Goal: Task Accomplishment & Management: Manage account settings

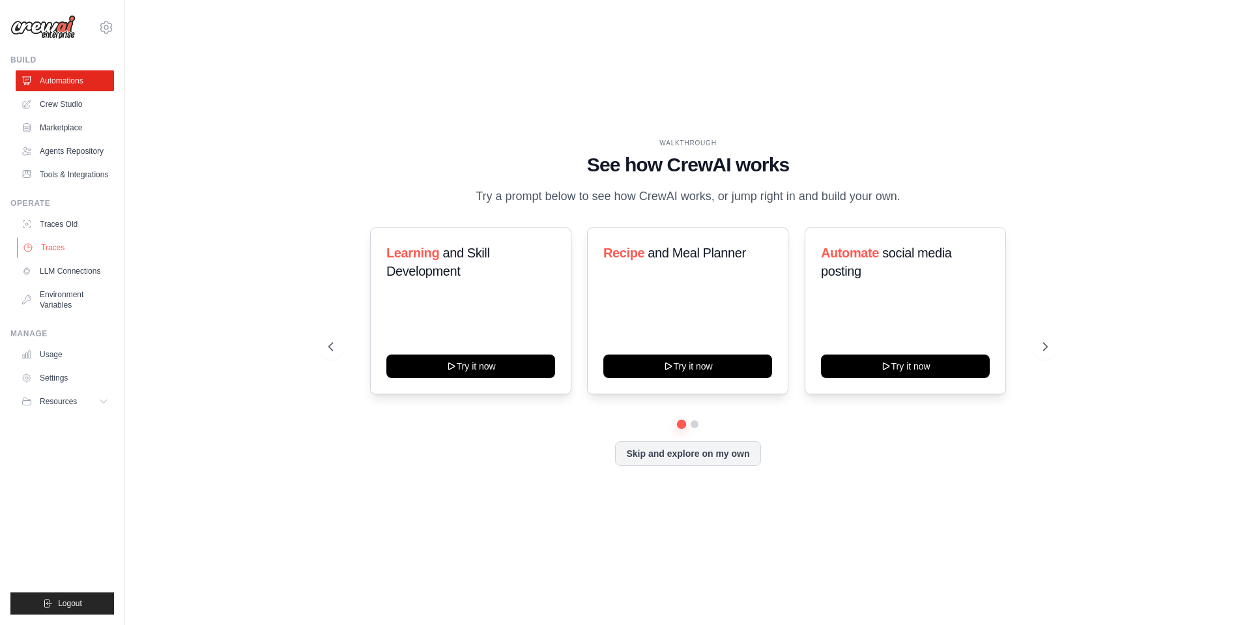
click at [54, 249] on link "Traces" at bounding box center [66, 247] width 98 height 21
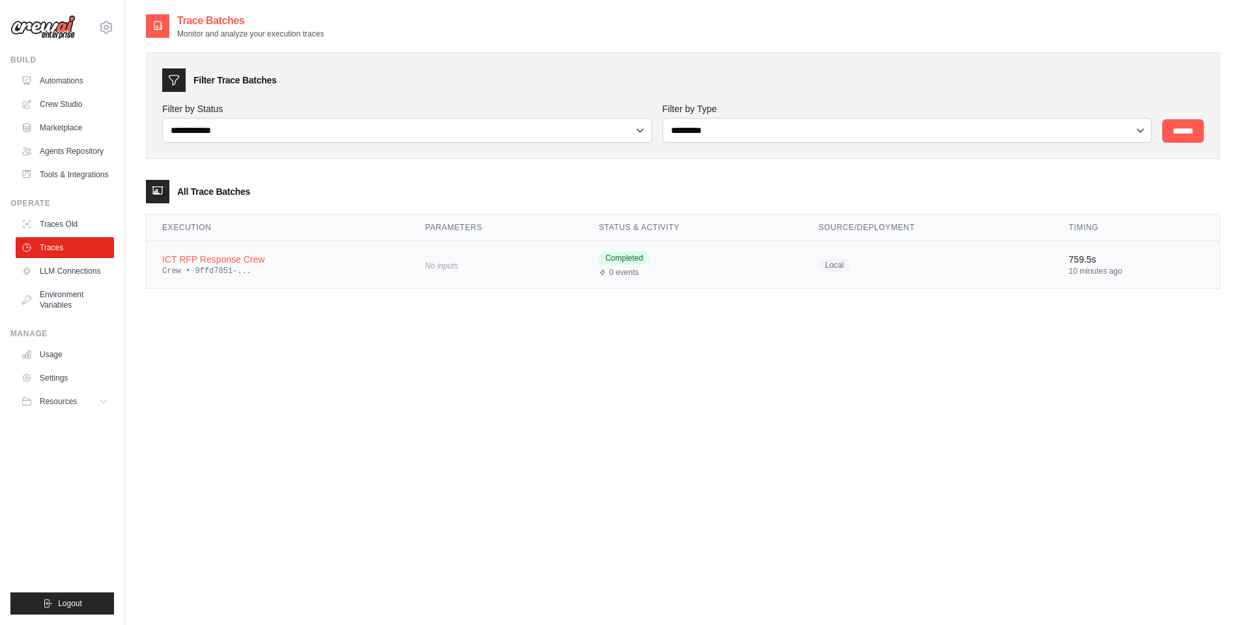
click at [253, 261] on div "ICT RFP Response Crew" at bounding box center [277, 259] width 231 height 13
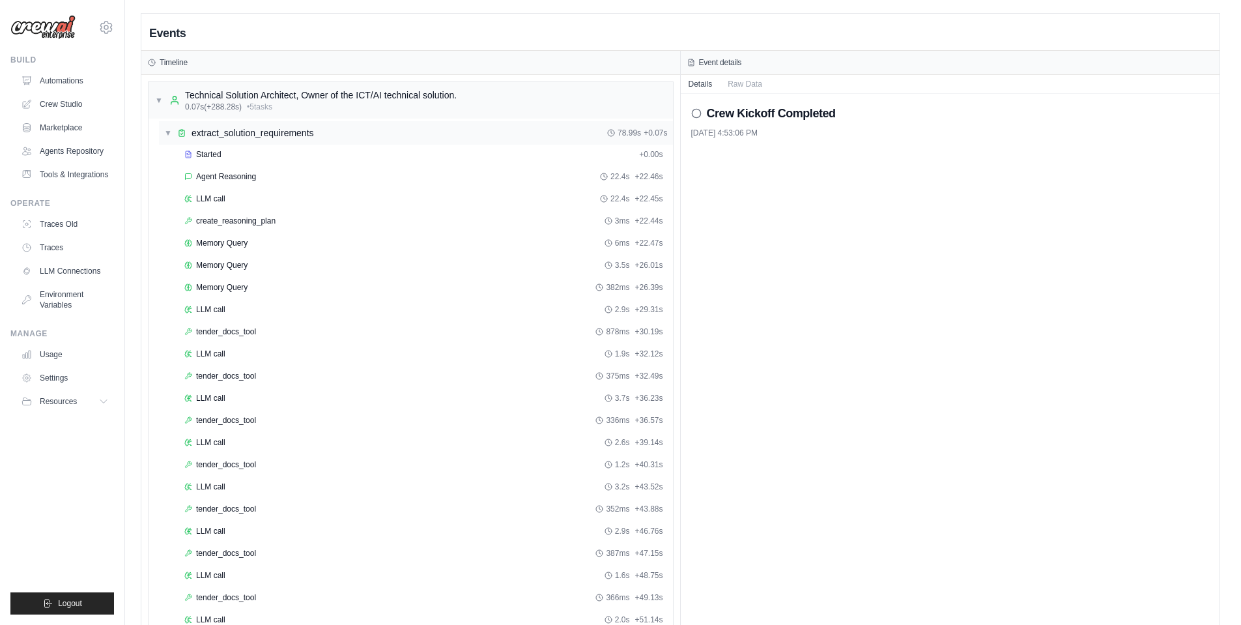
click at [167, 132] on span "▼" at bounding box center [168, 133] width 8 height 10
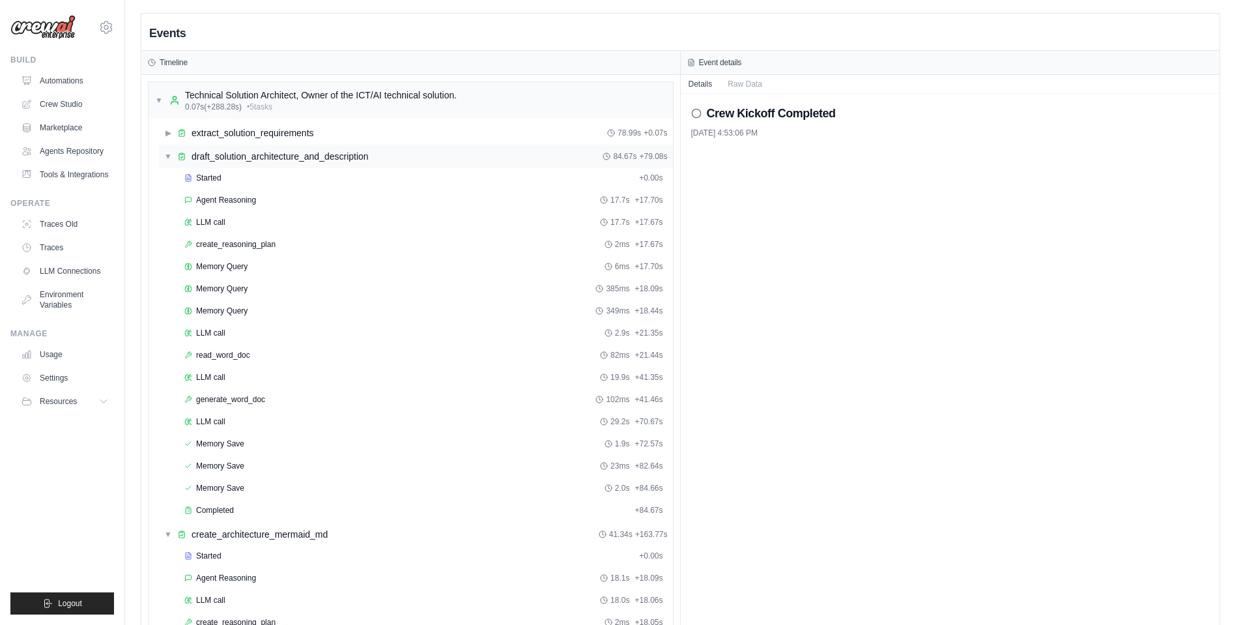
click at [170, 156] on span "▼" at bounding box center [168, 156] width 8 height 10
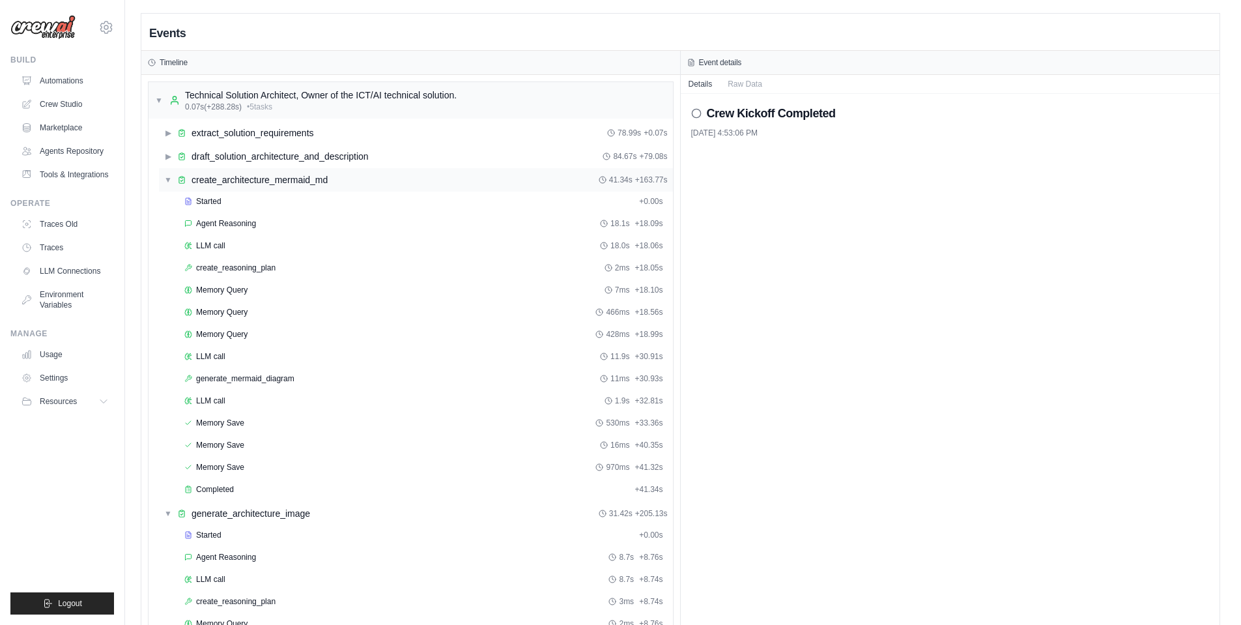
click at [170, 175] on span "▼" at bounding box center [168, 180] width 8 height 10
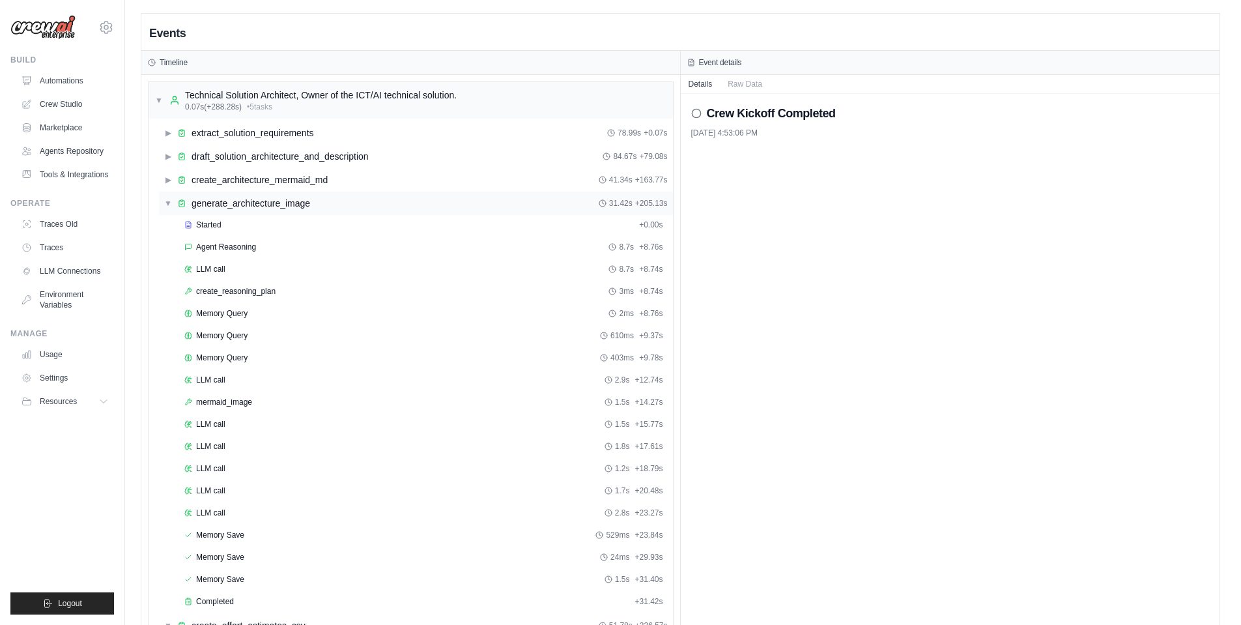
click at [167, 201] on span "▼" at bounding box center [168, 203] width 8 height 10
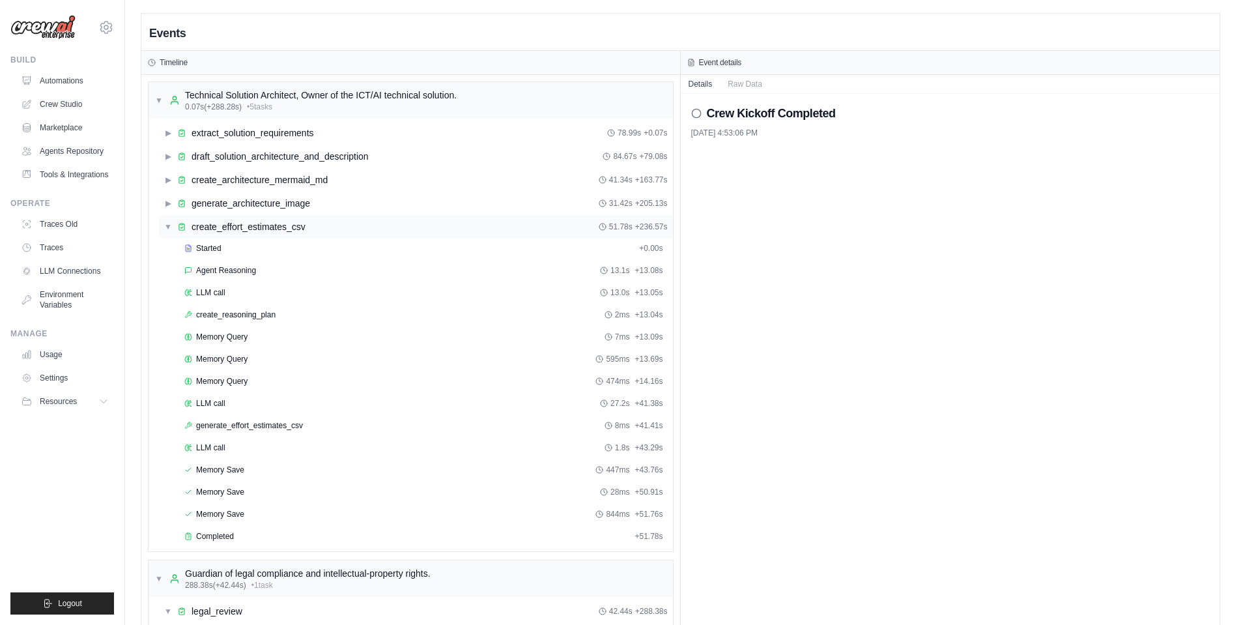
click at [167, 229] on span "▼" at bounding box center [168, 226] width 8 height 10
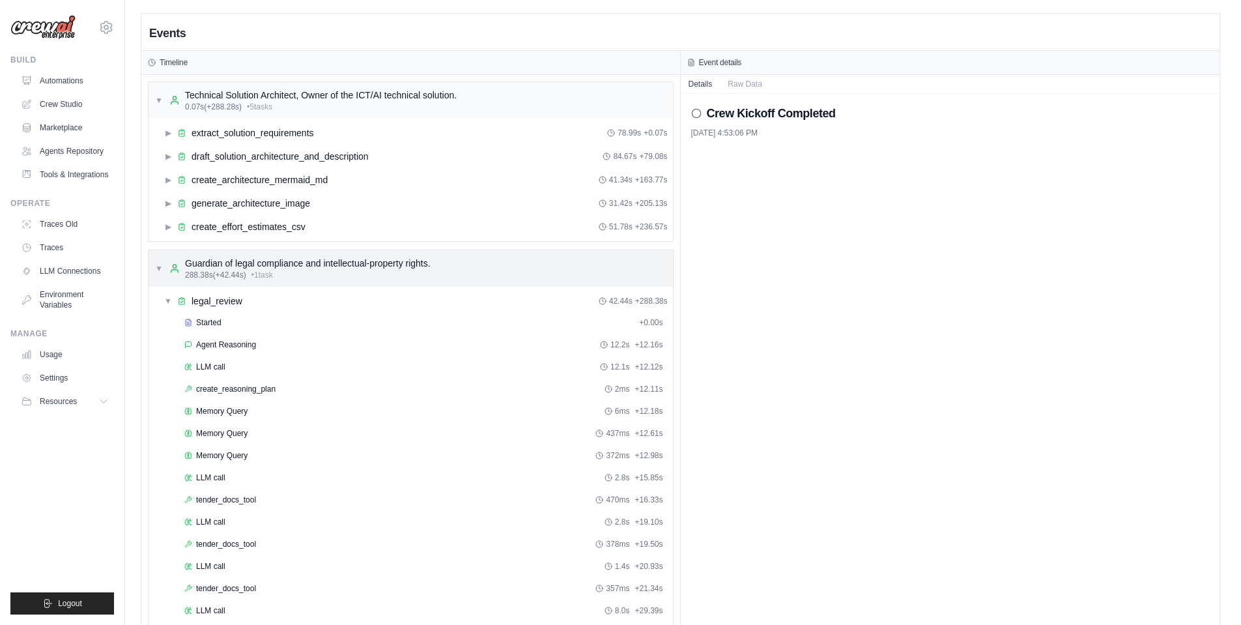
click at [160, 269] on span "▼" at bounding box center [159, 268] width 8 height 10
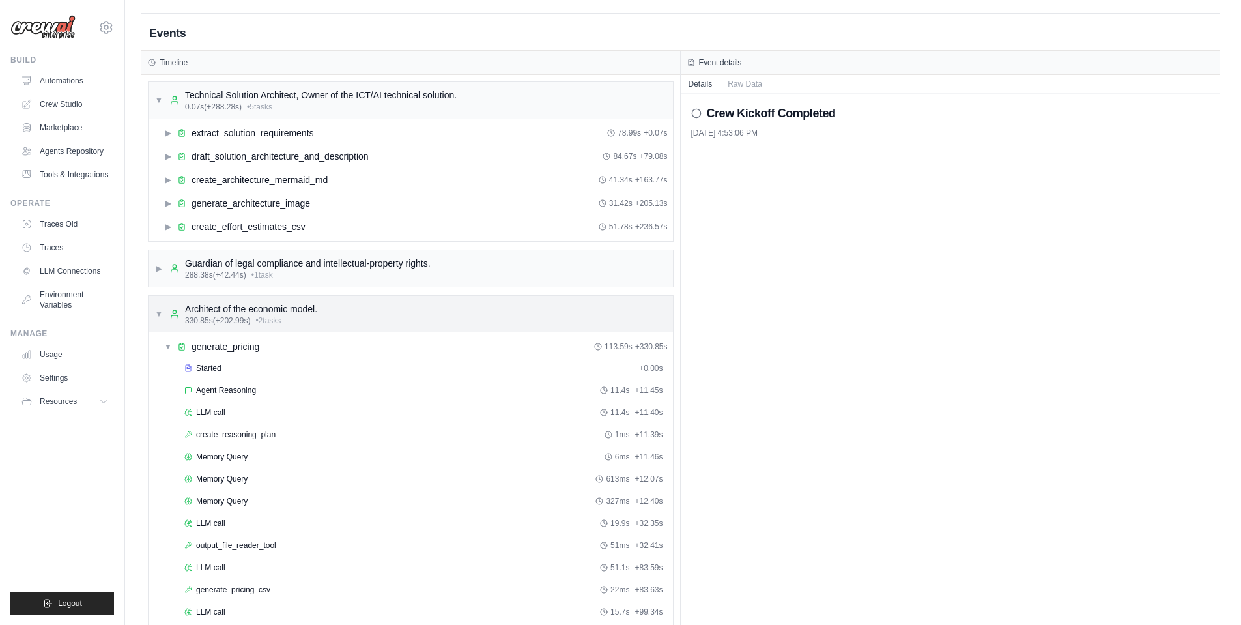
click at [162, 311] on span "▼" at bounding box center [159, 314] width 8 height 10
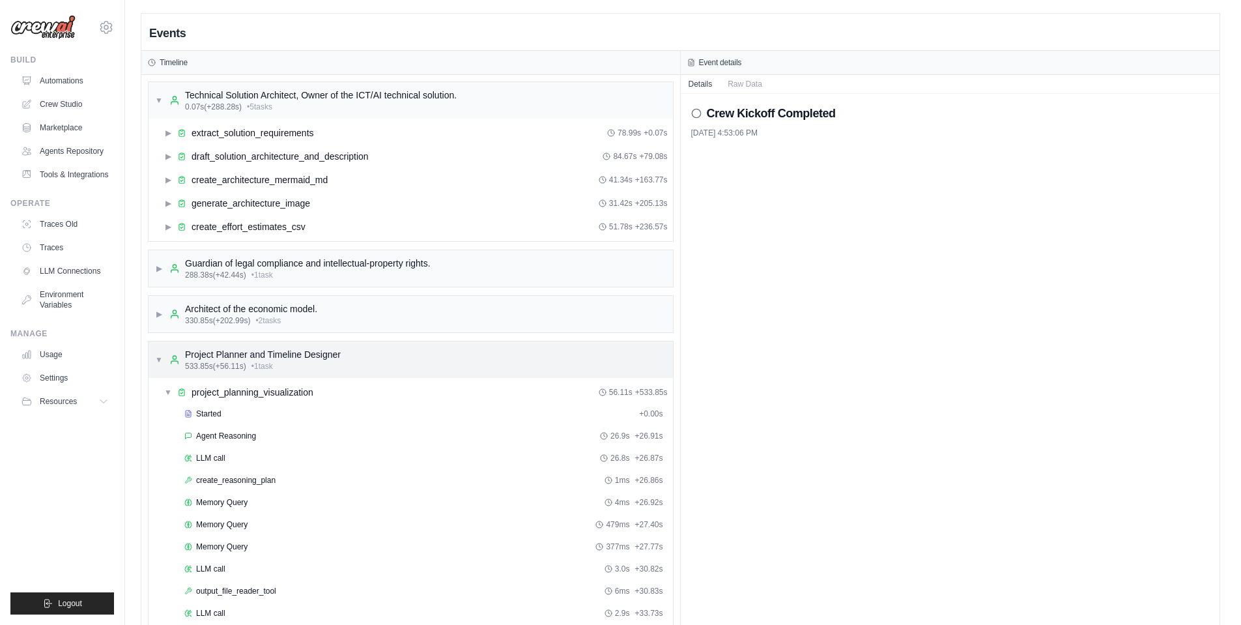
click at [153, 359] on div "▼ Project Planner and Timeline Designer 533.85s (+56.11s) • 1 task" at bounding box center [411, 359] width 524 height 36
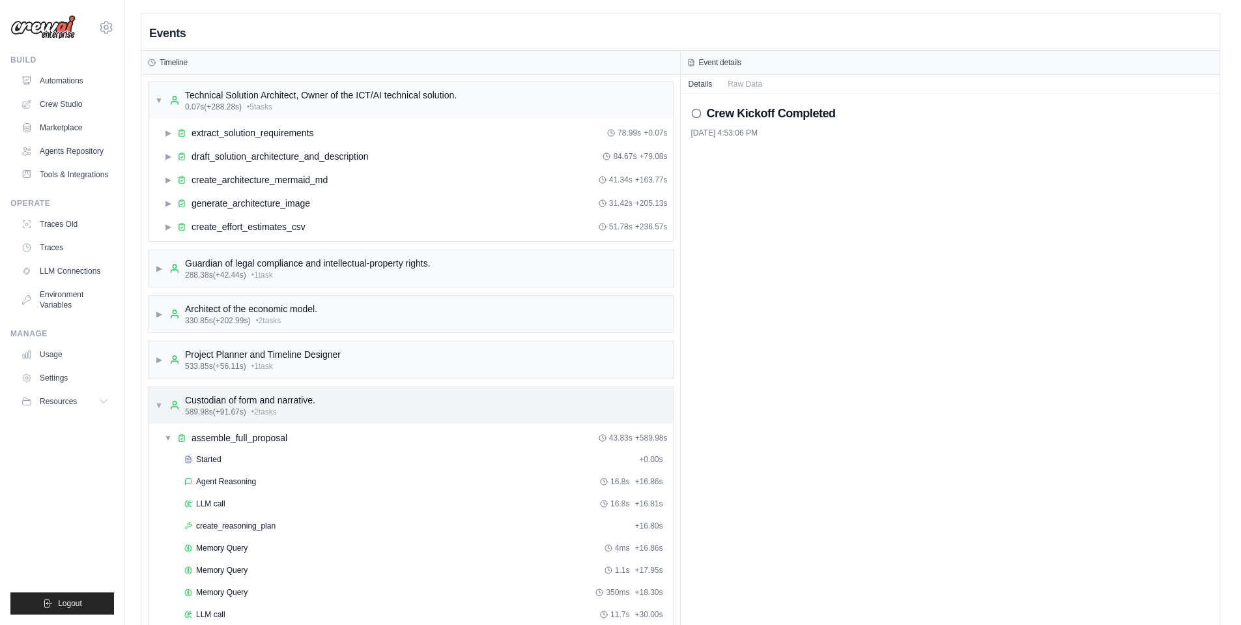
click at [162, 405] on span "▼" at bounding box center [159, 405] width 8 height 10
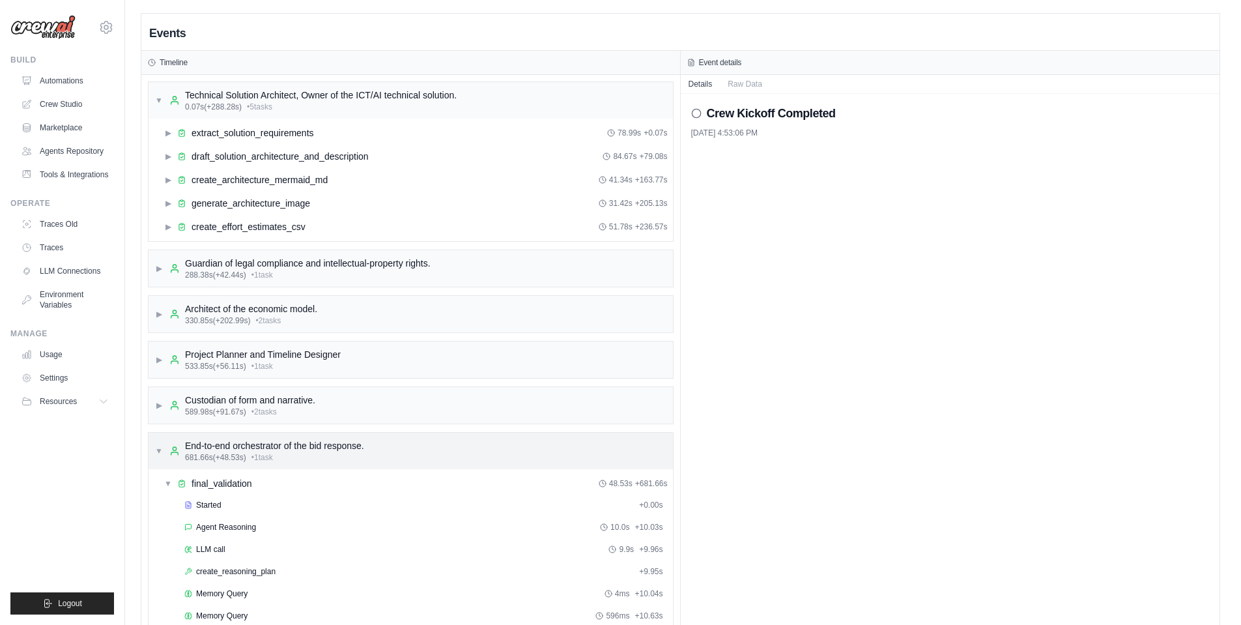
click at [158, 449] on span "▼" at bounding box center [159, 451] width 8 height 10
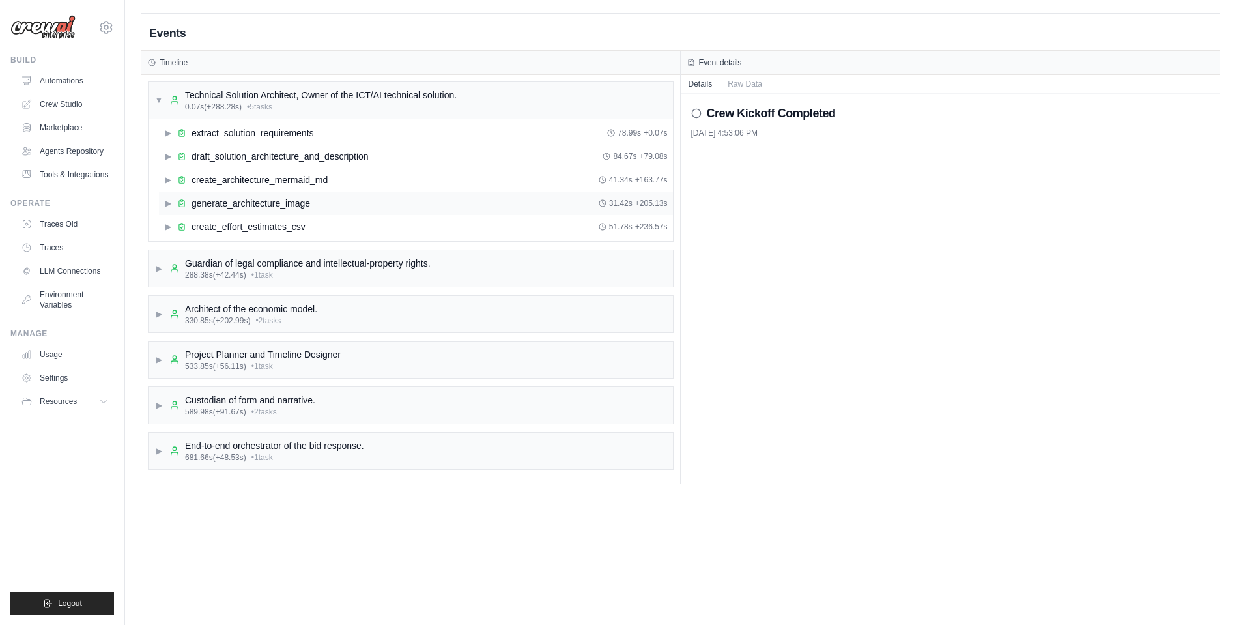
click at [287, 204] on div "generate_architecture_image" at bounding box center [251, 203] width 119 height 13
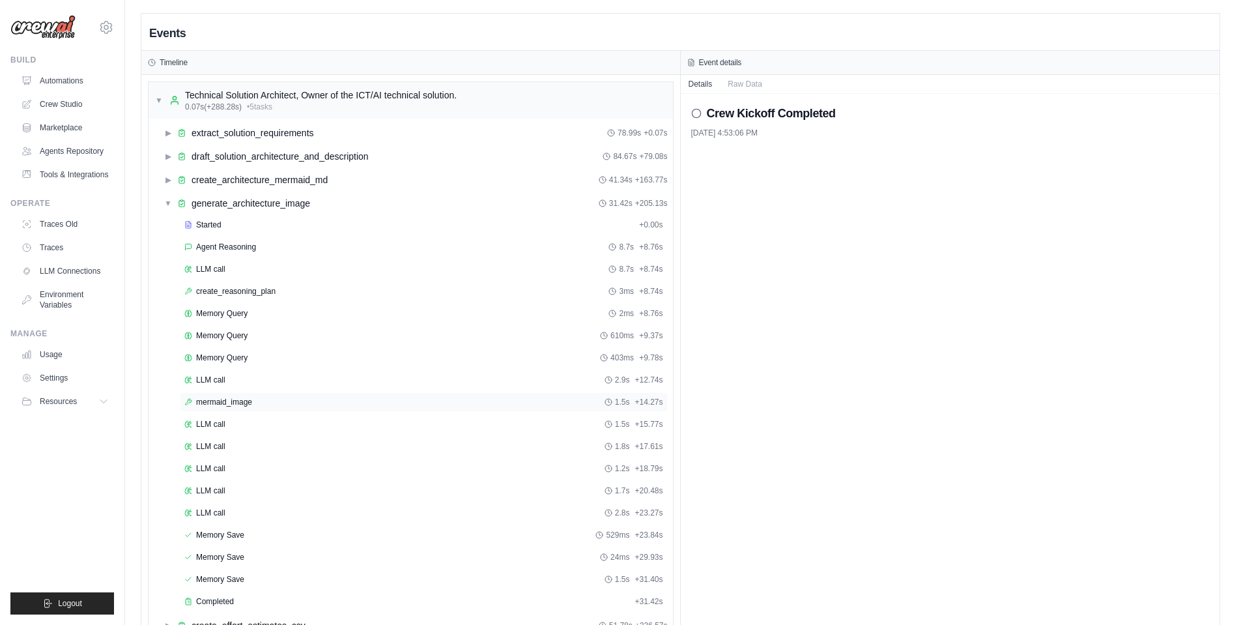
click at [242, 405] on span "mermaid_image" at bounding box center [224, 402] width 56 height 10
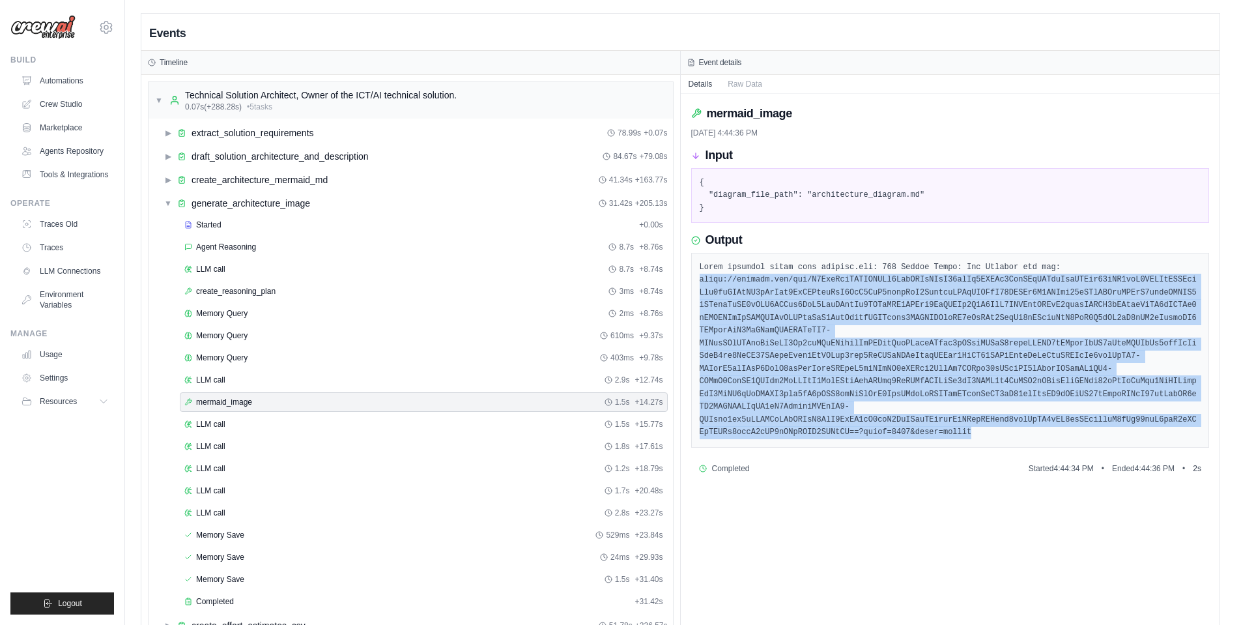
drag, startPoint x: 911, startPoint y: 423, endPoint x: 733, endPoint y: 289, distance: 222.9
click at [694, 282] on div at bounding box center [950, 350] width 519 height 195
copy pre "https://mermaid.ink/img/Z3JhcGggTFIKICBNb2JpbGVBcHBzW05hdGl2ZSBNb2JpbGUgQXBwbGl…"
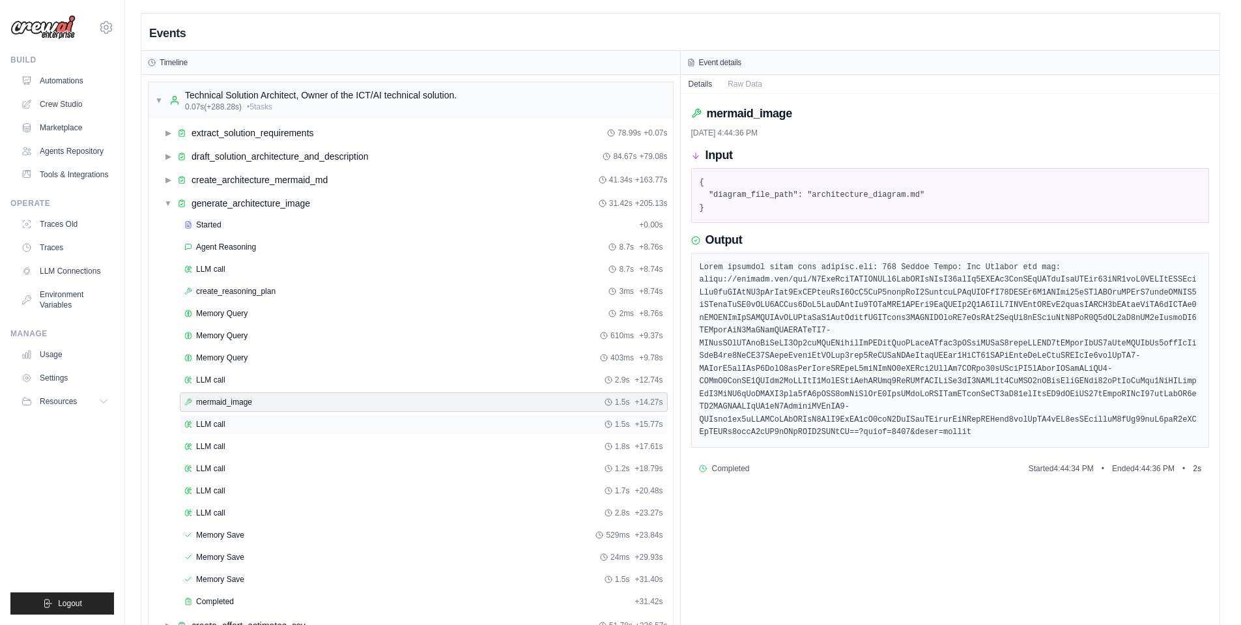
click at [228, 418] on div "LLM call 1.5s + 15.77s" at bounding box center [424, 424] width 488 height 20
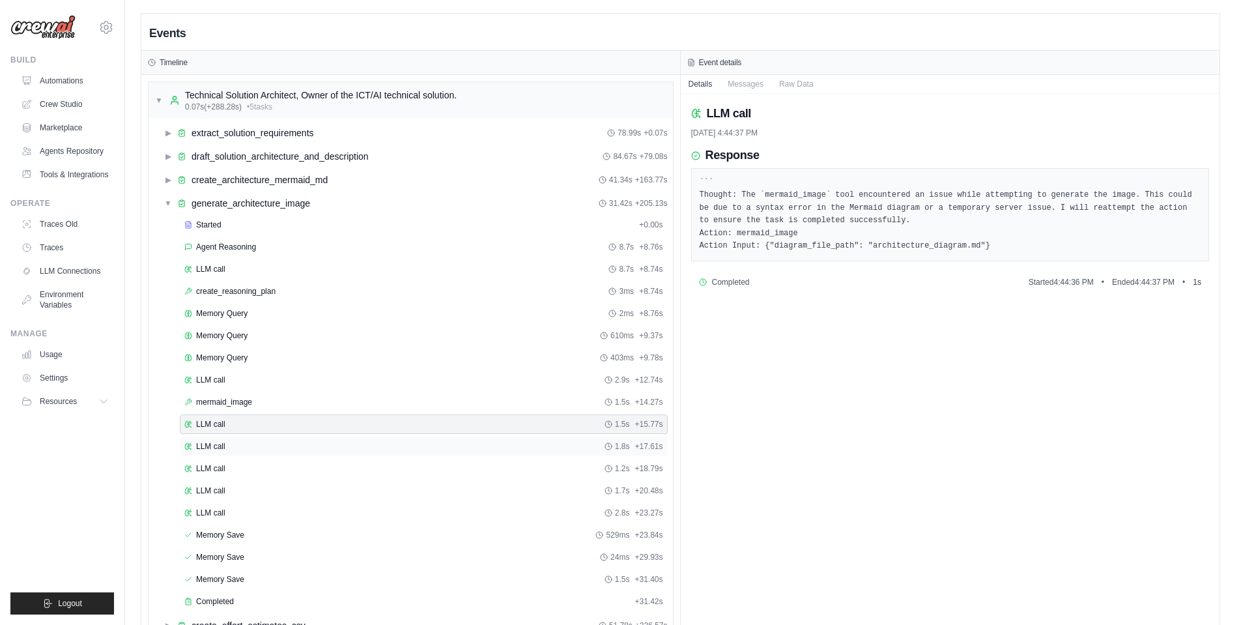
click at [241, 446] on div "LLM call 1.8s + 17.61s" at bounding box center [423, 446] width 479 height 10
click at [231, 471] on div "LLM call 1.2s + 18.79s" at bounding box center [423, 468] width 479 height 10
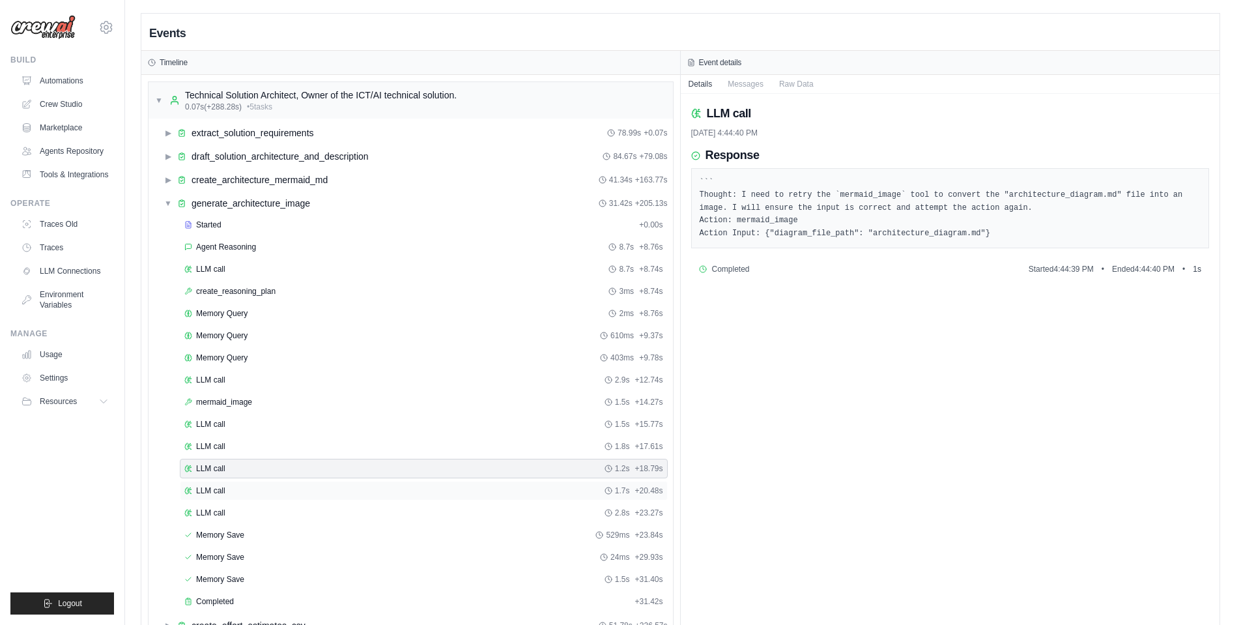
click at [225, 489] on div "LLM call 1.7s + 20.48s" at bounding box center [423, 490] width 479 height 10
click at [226, 509] on div "LLM call 2.8s + 23.27s" at bounding box center [423, 512] width 479 height 10
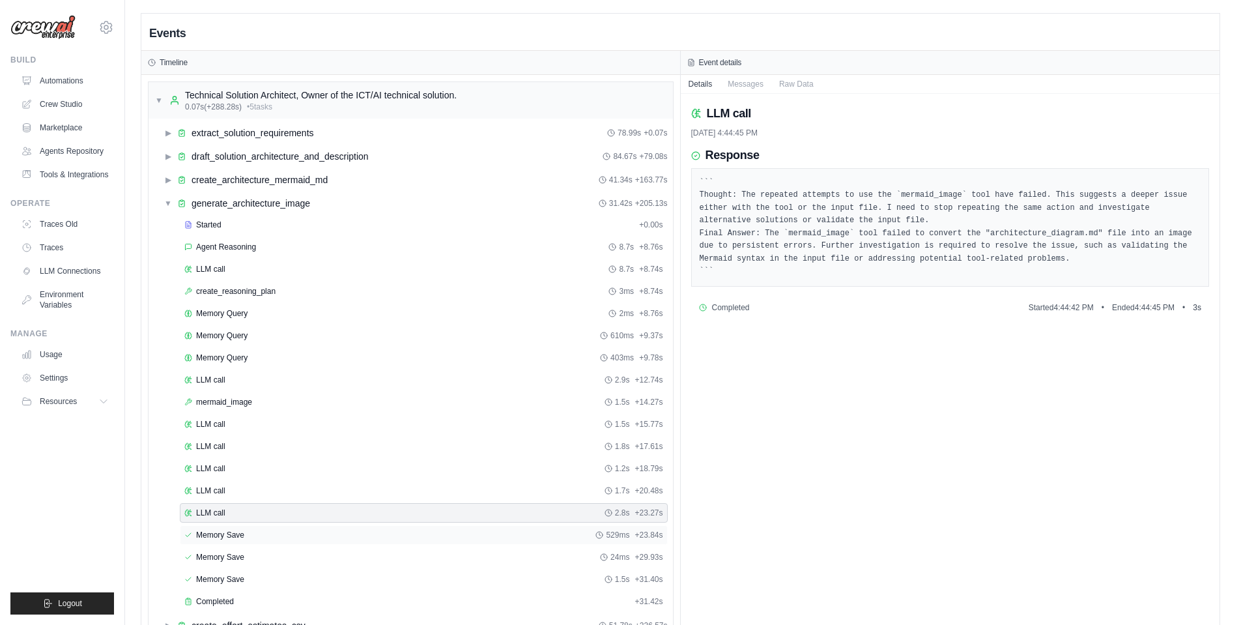
click at [234, 535] on span "Memory Save" at bounding box center [220, 535] width 48 height 10
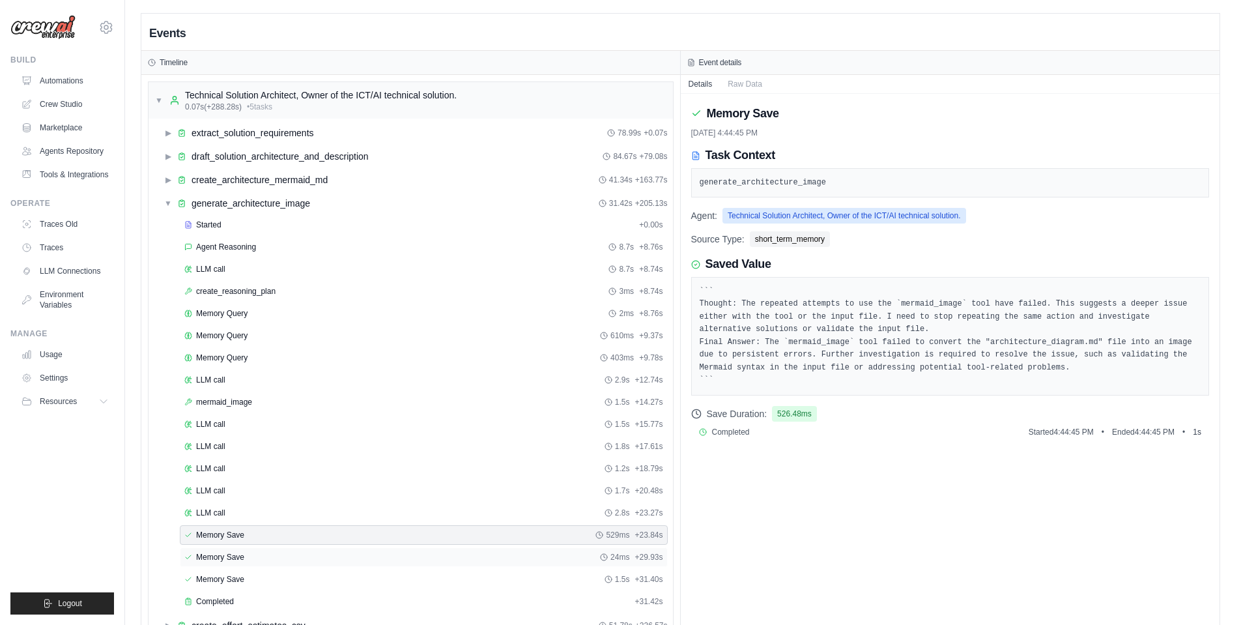
click at [248, 566] on div "Memory Save 24ms + 29.93s" at bounding box center [424, 557] width 488 height 20
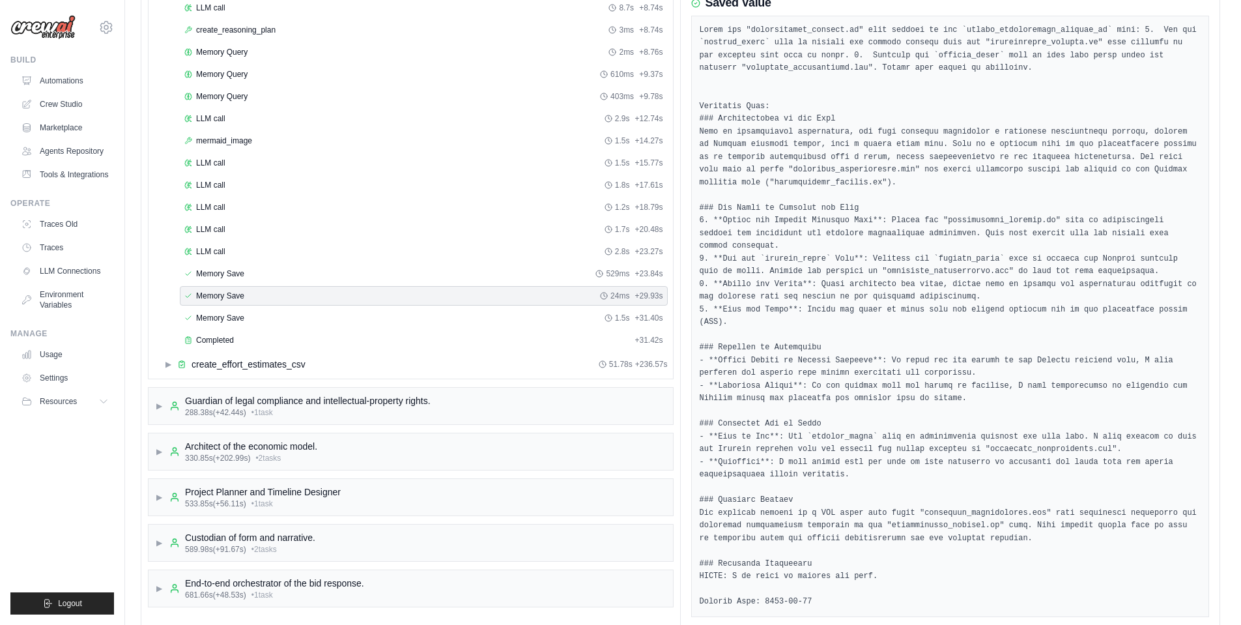
scroll to position [317, 0]
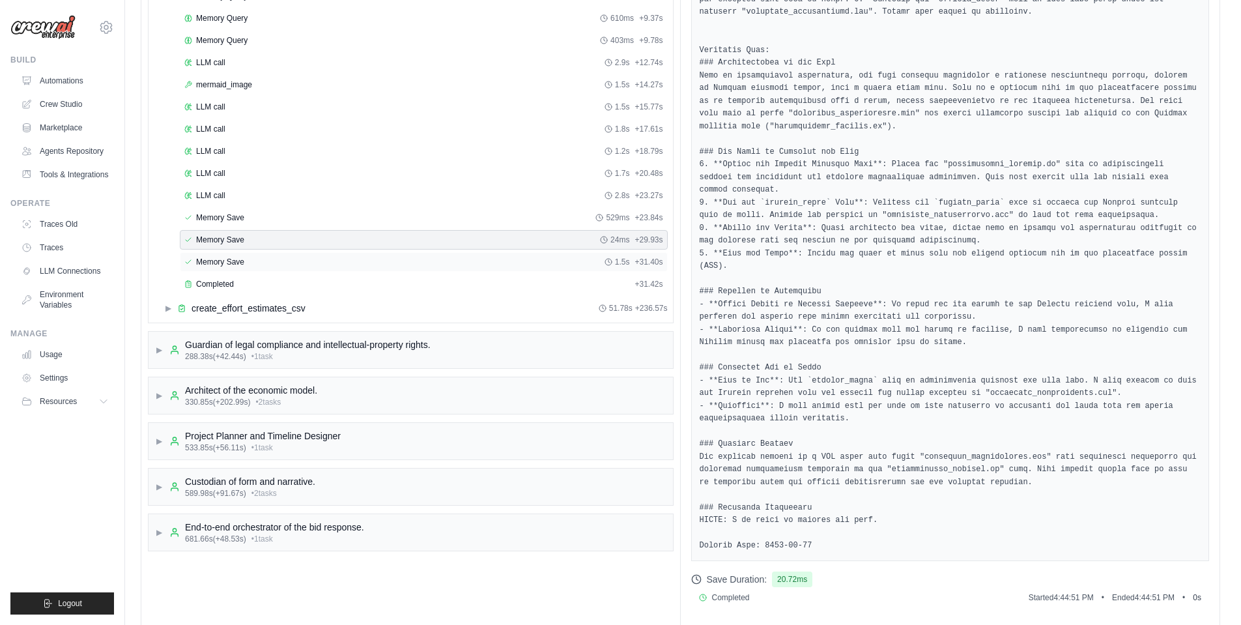
click at [240, 260] on span "Memory Save" at bounding box center [220, 262] width 48 height 10
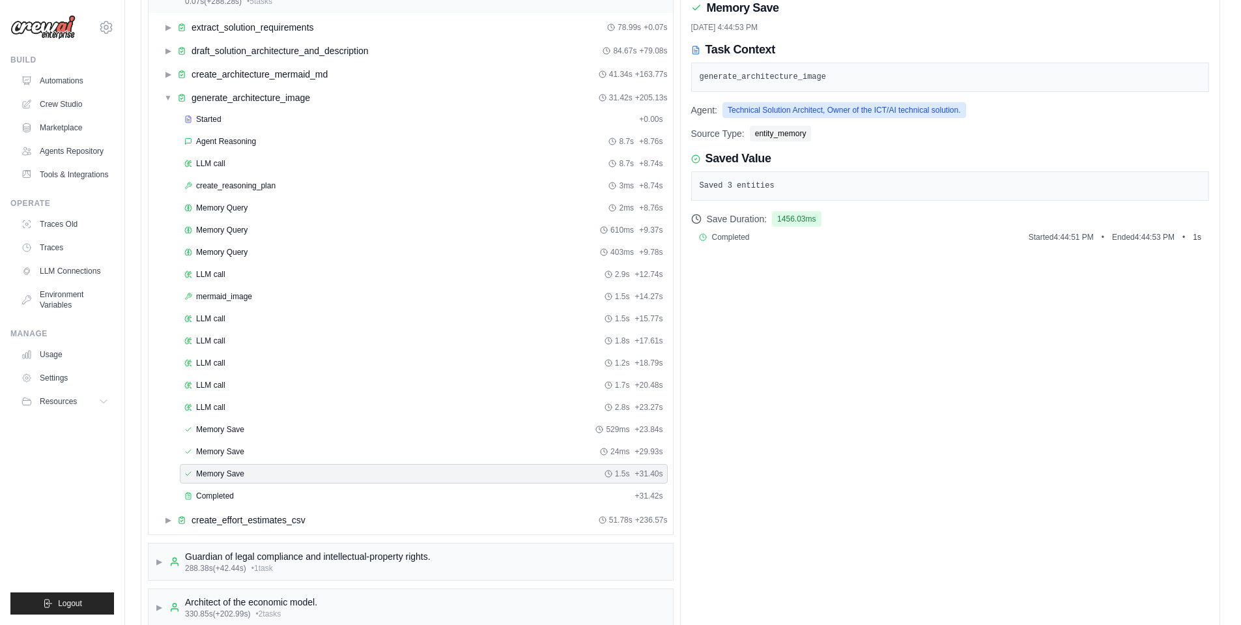
scroll to position [87, 0]
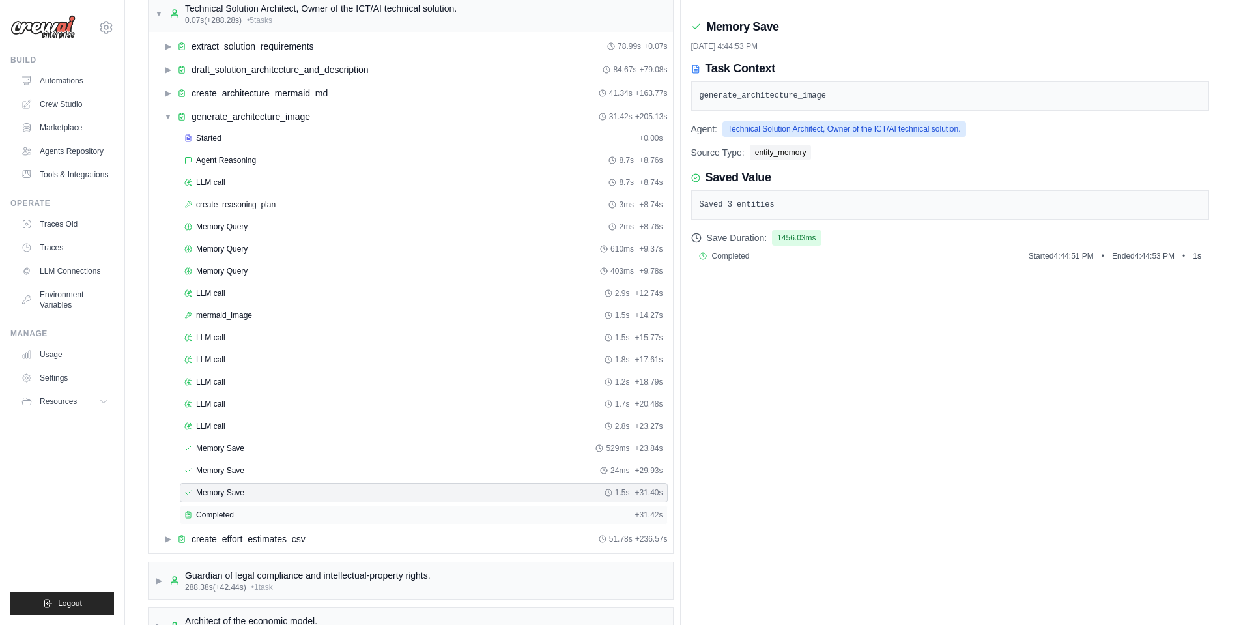
click at [227, 519] on span "Completed" at bounding box center [215, 514] width 38 height 10
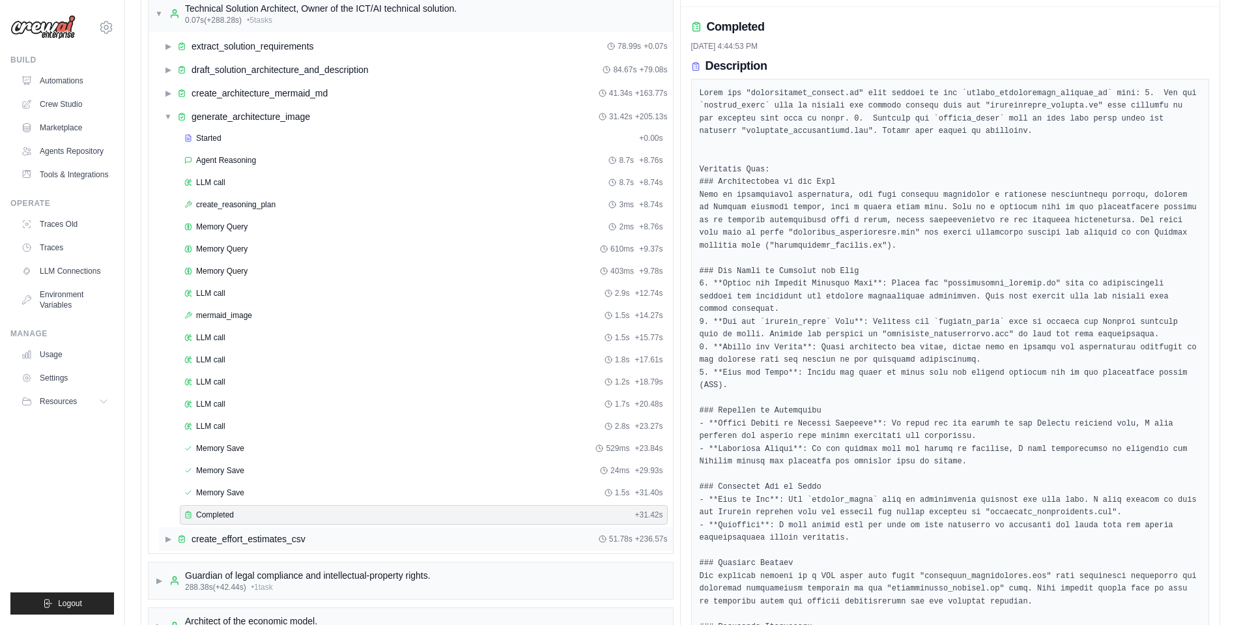
click at [206, 538] on div "create_effort_estimates_csv" at bounding box center [249, 538] width 114 height 13
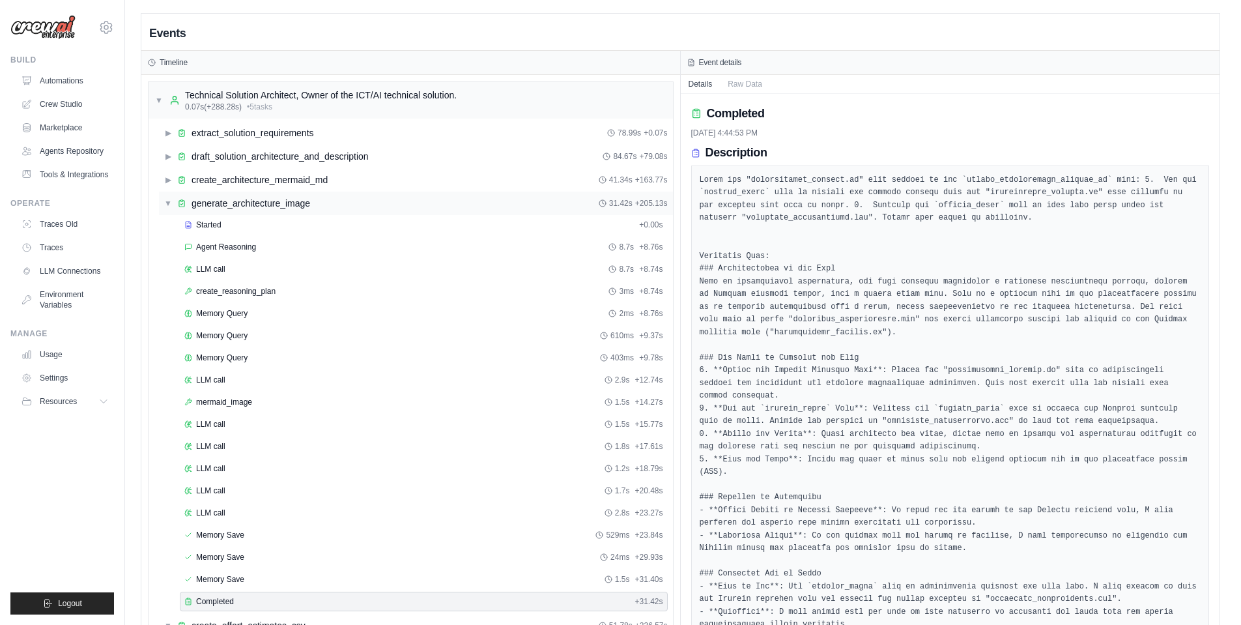
click at [164, 200] on span "▼" at bounding box center [168, 203] width 8 height 10
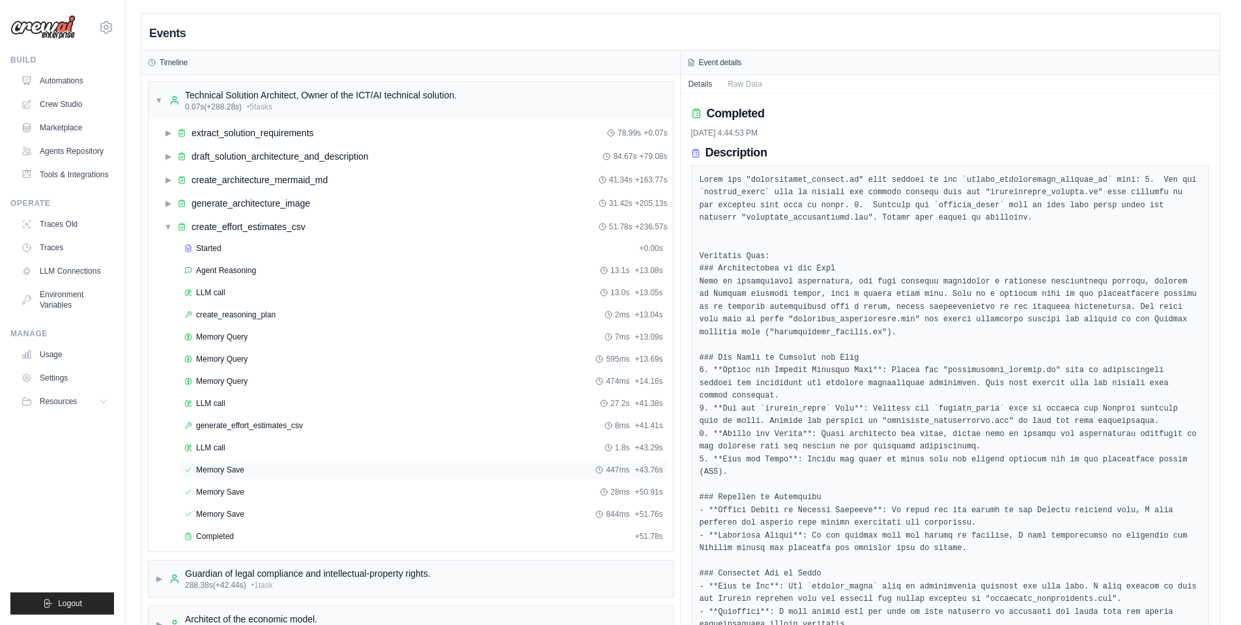
click at [234, 472] on span "Memory Save" at bounding box center [220, 469] width 48 height 10
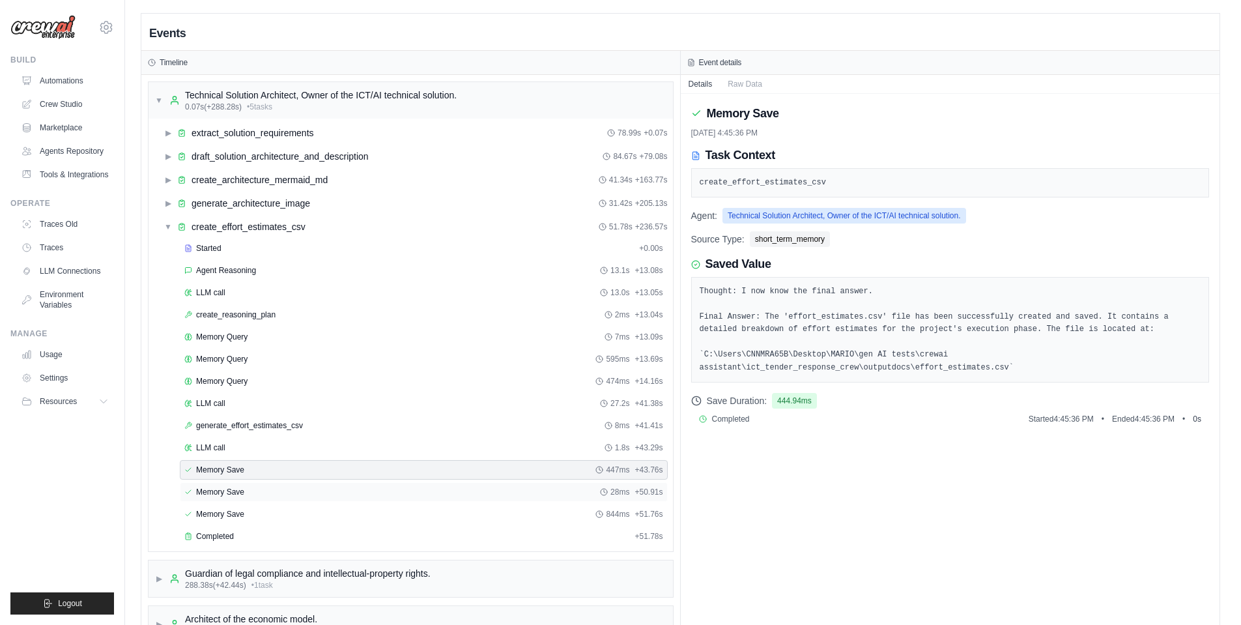
click at [242, 491] on span "Memory Save" at bounding box center [220, 492] width 48 height 10
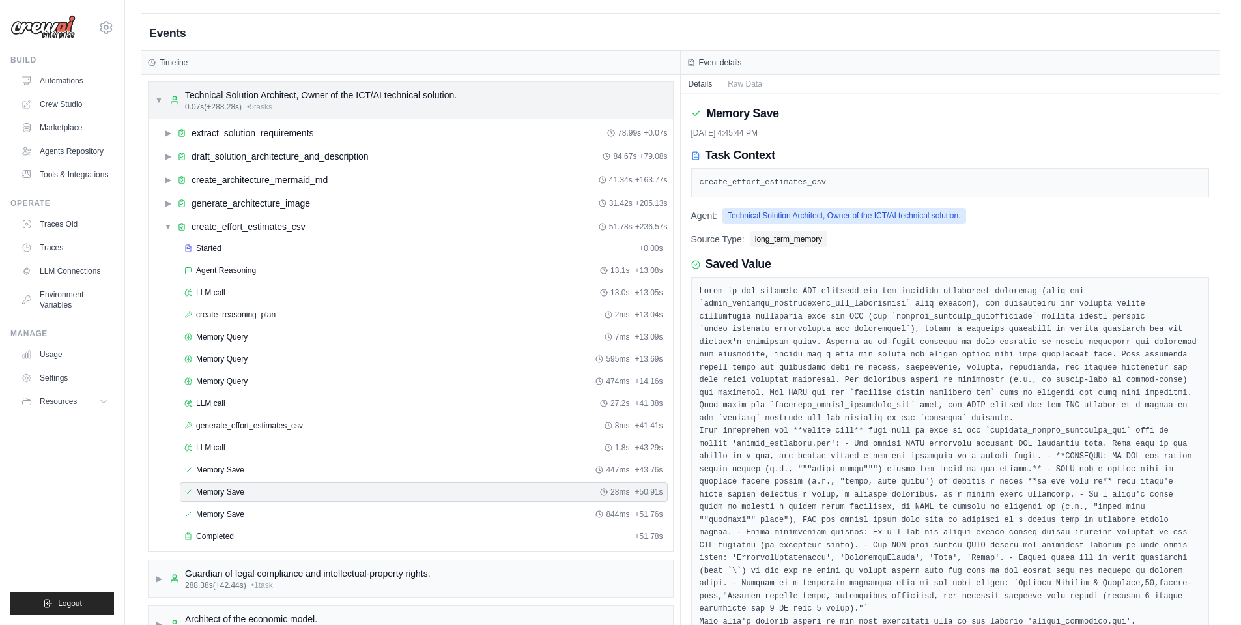
click at [152, 100] on div "▼ Technical Solution Architect, Owner of the ICT/AI technical solution. 0.07s (…" at bounding box center [411, 100] width 524 height 36
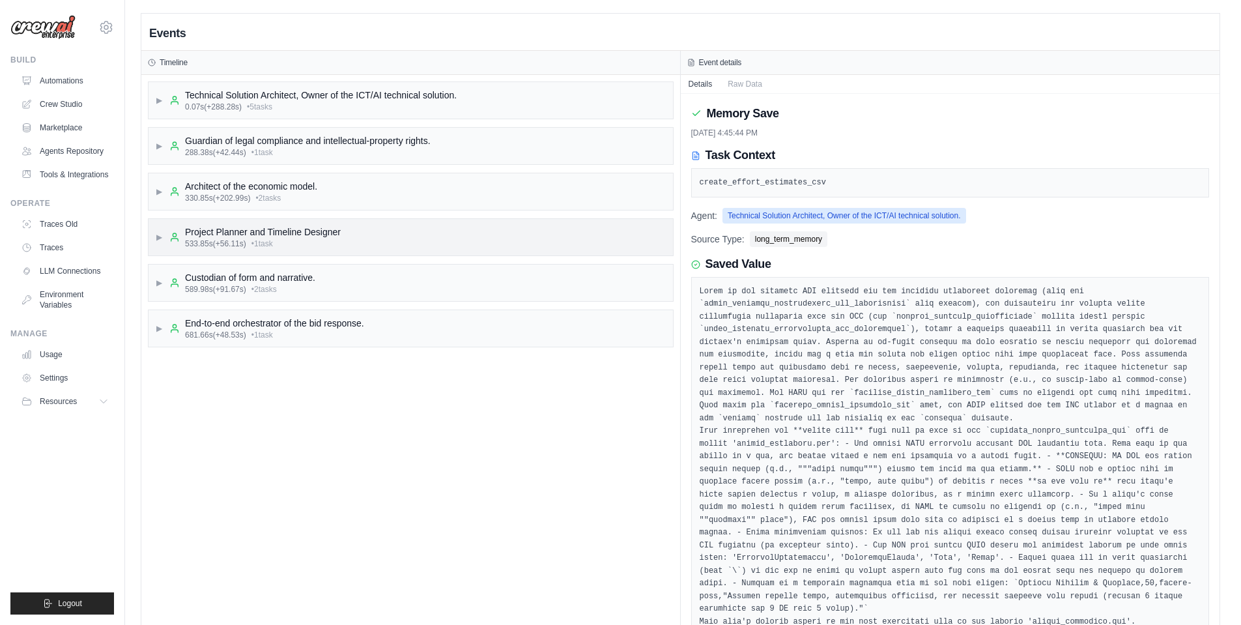
click at [155, 235] on span "▶" at bounding box center [159, 237] width 8 height 10
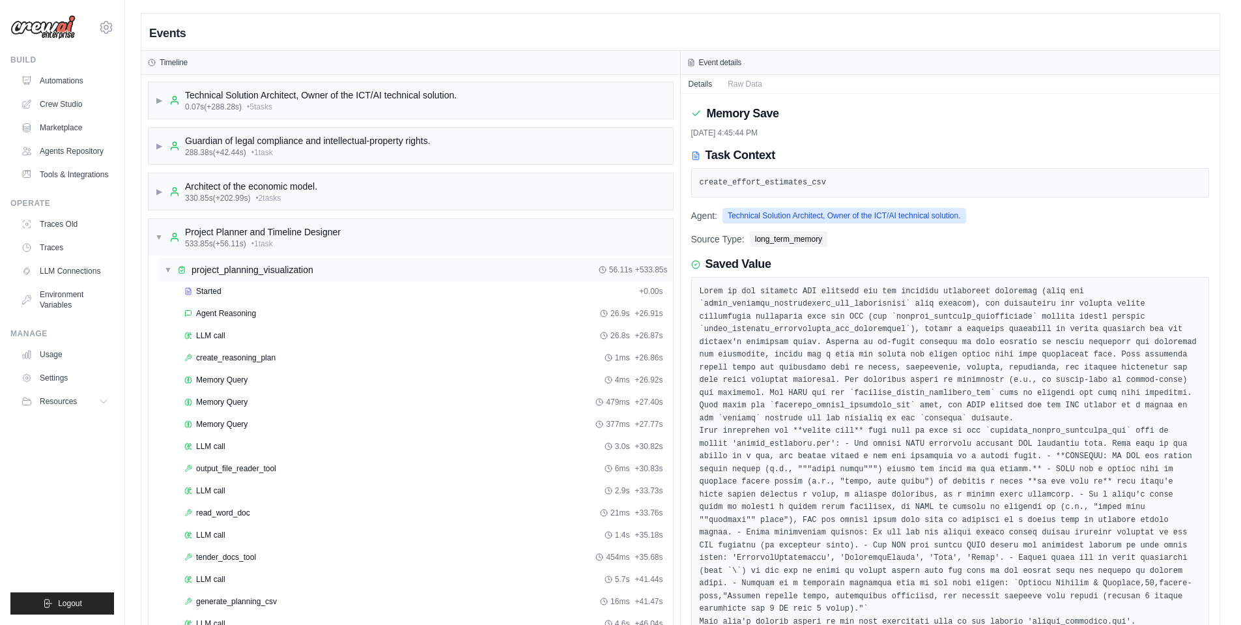
click at [173, 268] on div "▼ project_planning_visualization" at bounding box center [238, 269] width 149 height 13
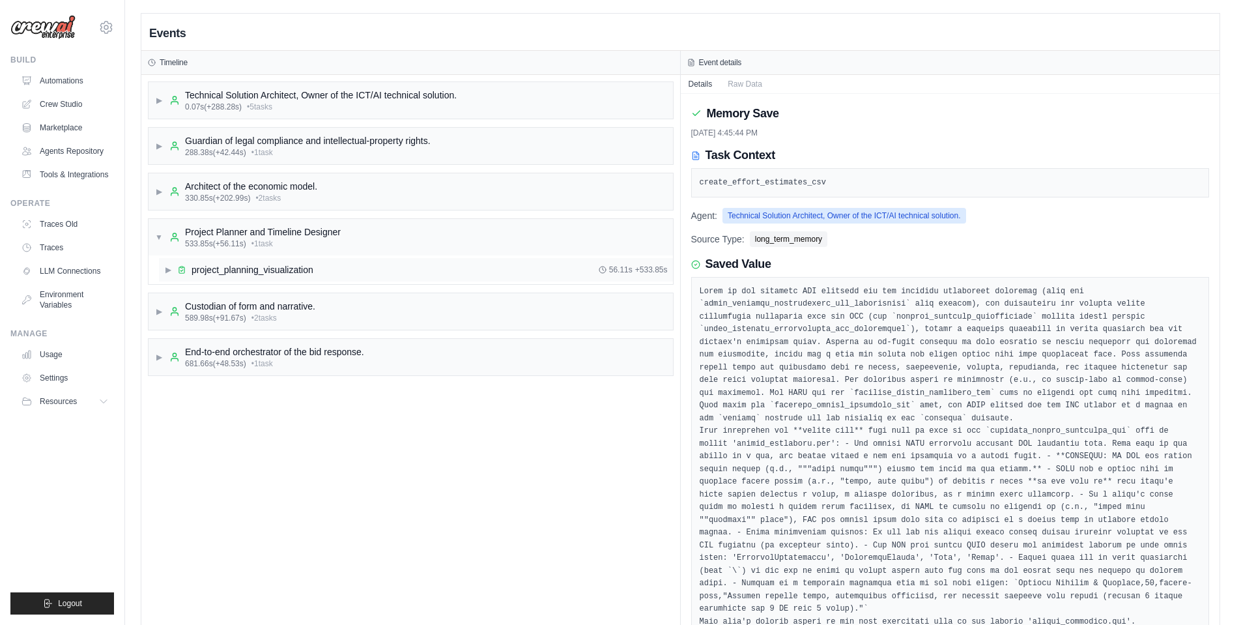
click at [164, 265] on div "▶ project_planning_visualization 56.11s + 533.85s" at bounding box center [416, 269] width 514 height 23
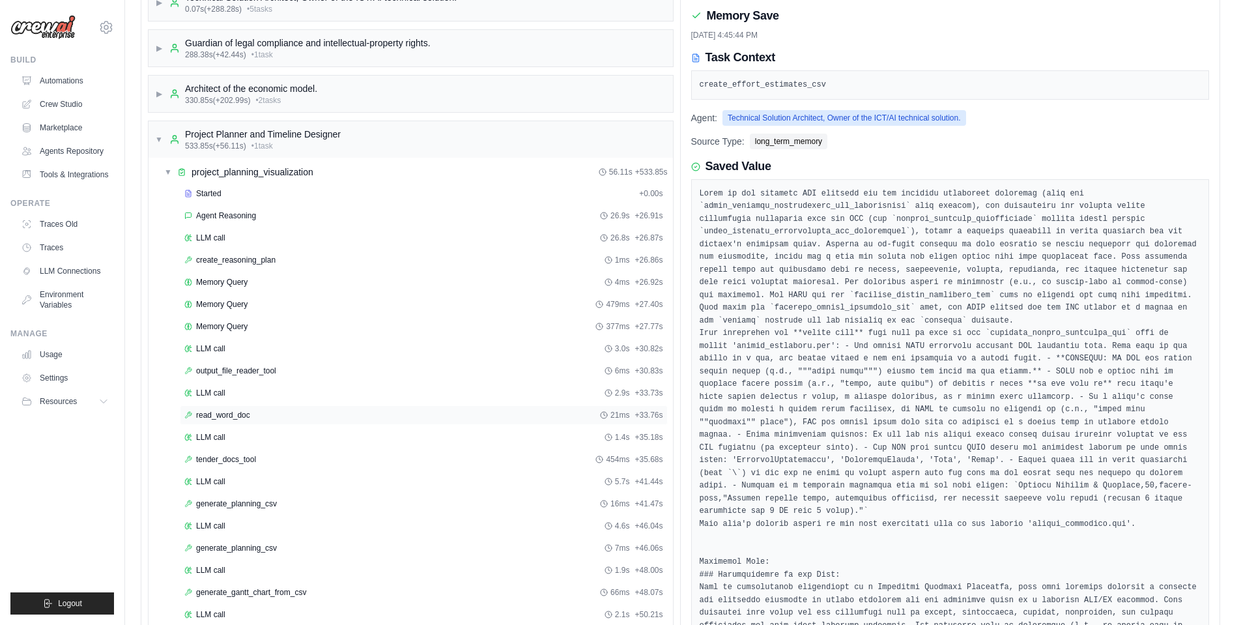
scroll to position [261, 0]
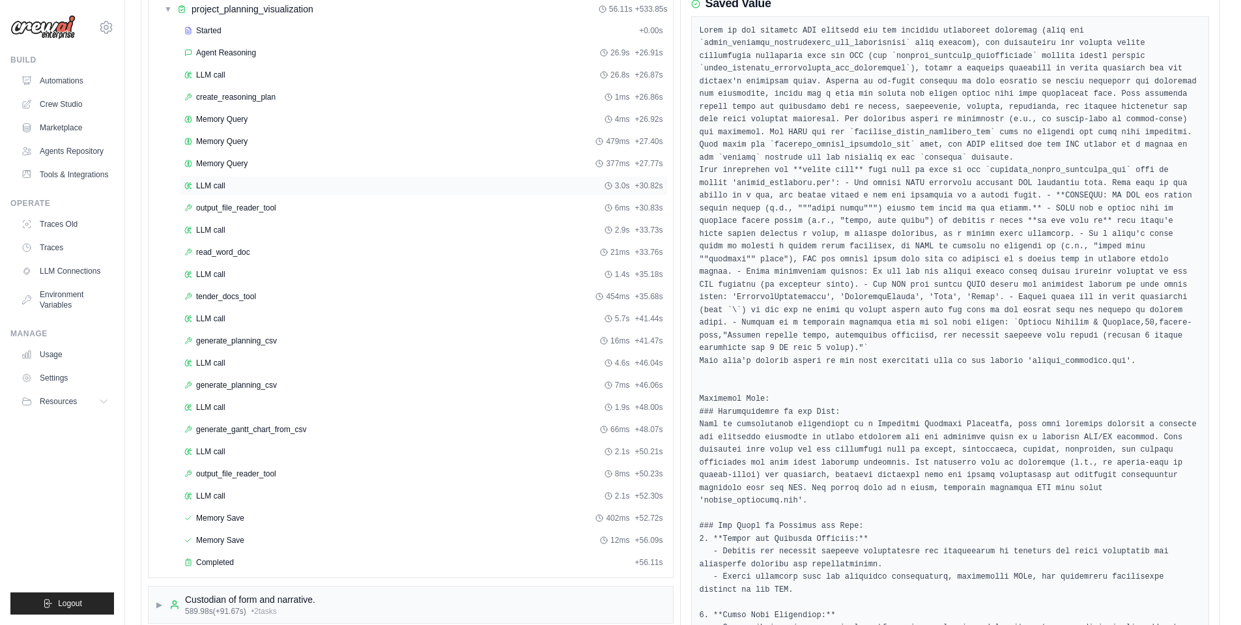
click at [235, 182] on div "LLM call 3.0s + 30.82s" at bounding box center [423, 185] width 479 height 10
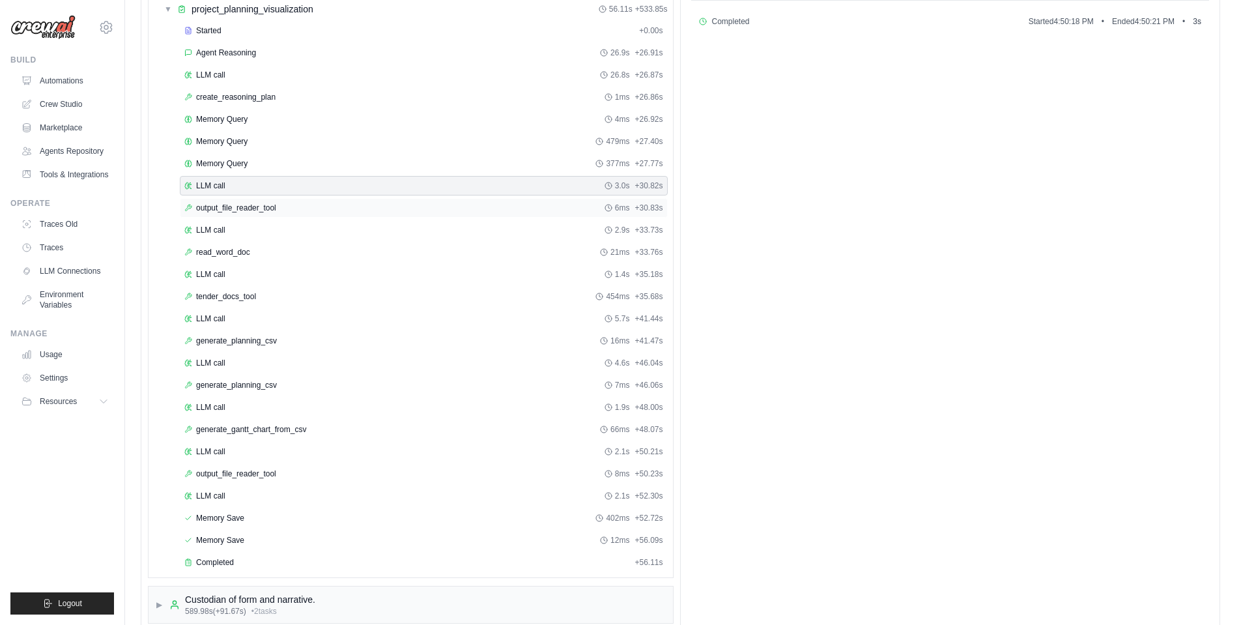
click at [253, 206] on span "output_file_reader_tool" at bounding box center [236, 208] width 80 height 10
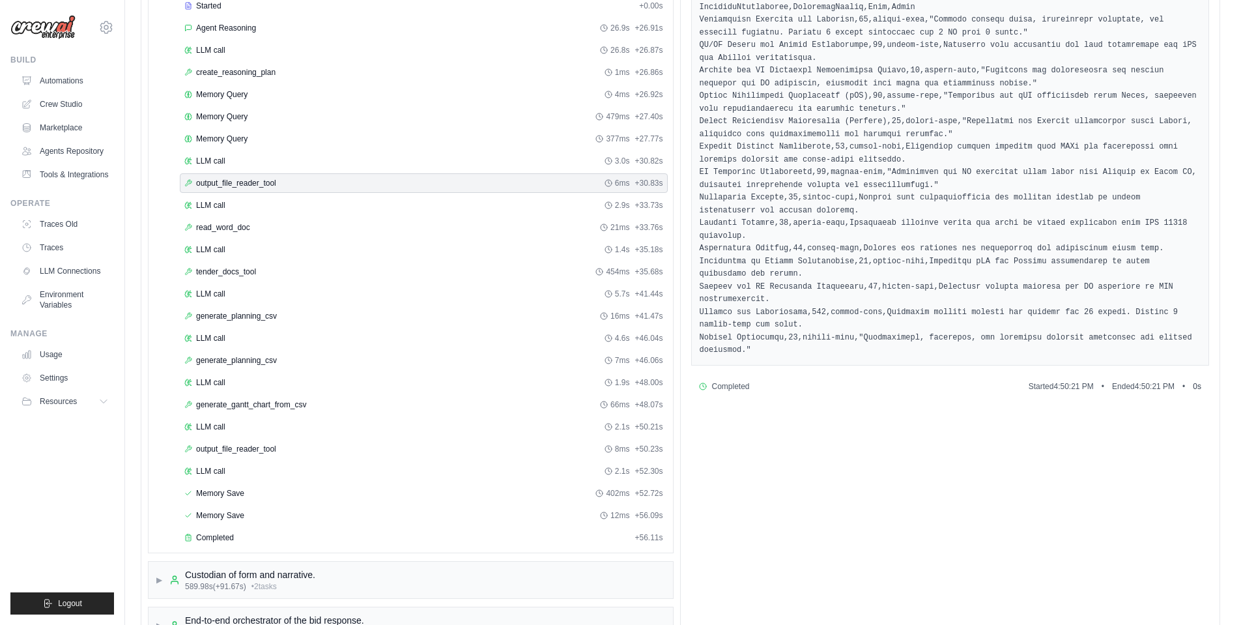
scroll to position [326, 0]
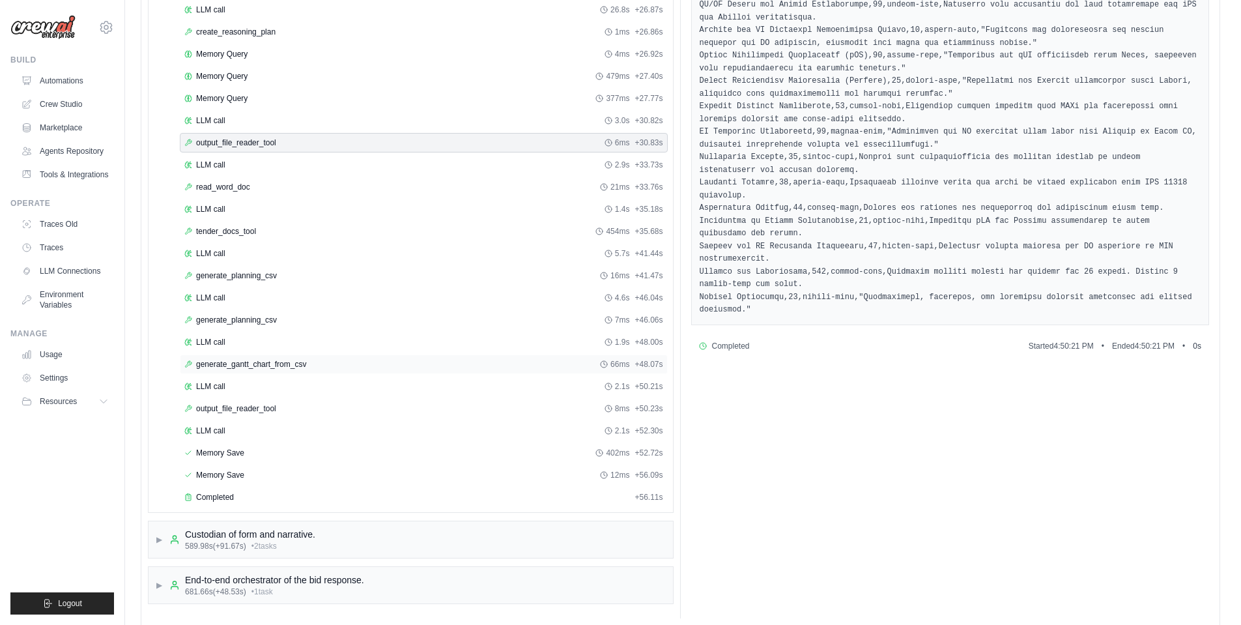
click at [291, 365] on span "generate_gantt_chart_from_csv" at bounding box center [251, 364] width 110 height 10
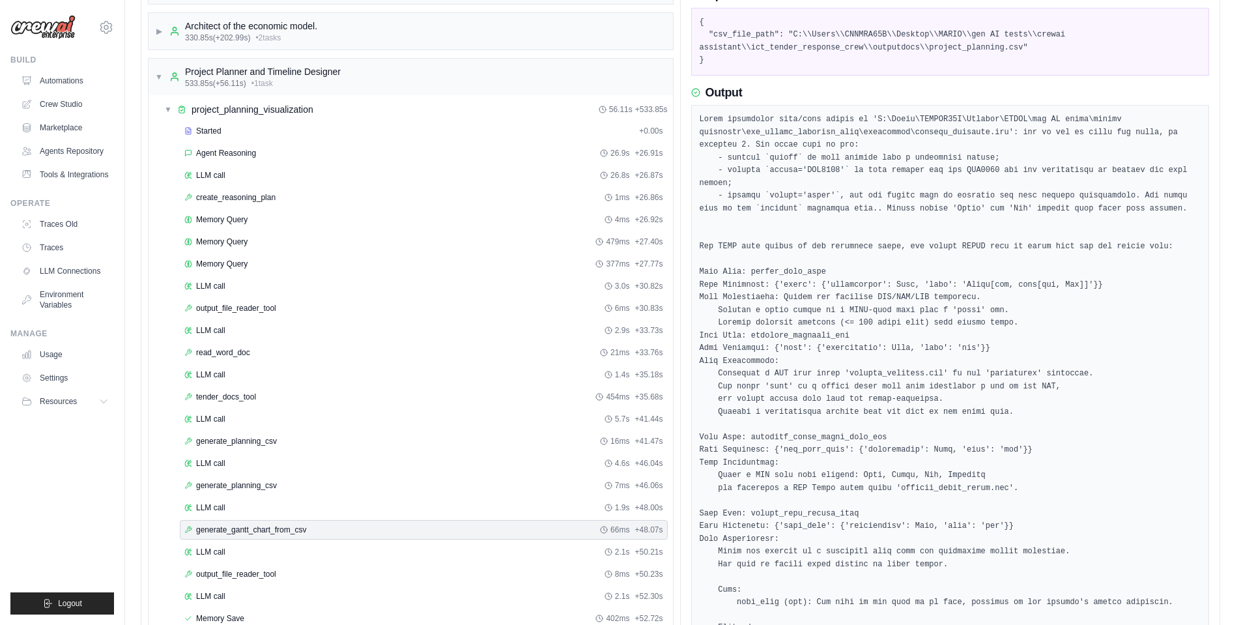
scroll to position [130, 0]
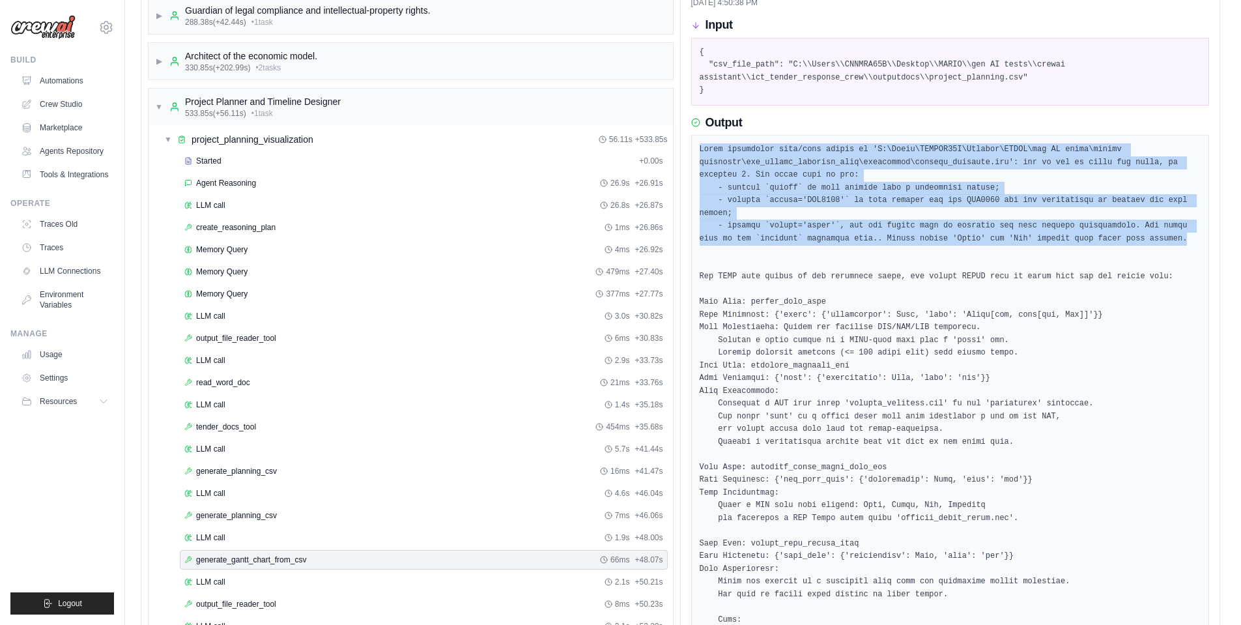
drag, startPoint x: 1094, startPoint y: 225, endPoint x: 698, endPoint y: 145, distance: 404.2
click at [698, 145] on div at bounding box center [950, 620] width 519 height 970
copy pre "Error converting date/time values in 'C:\Users\CNNMRA65B\Desktop\MARIO\gen AI t…"
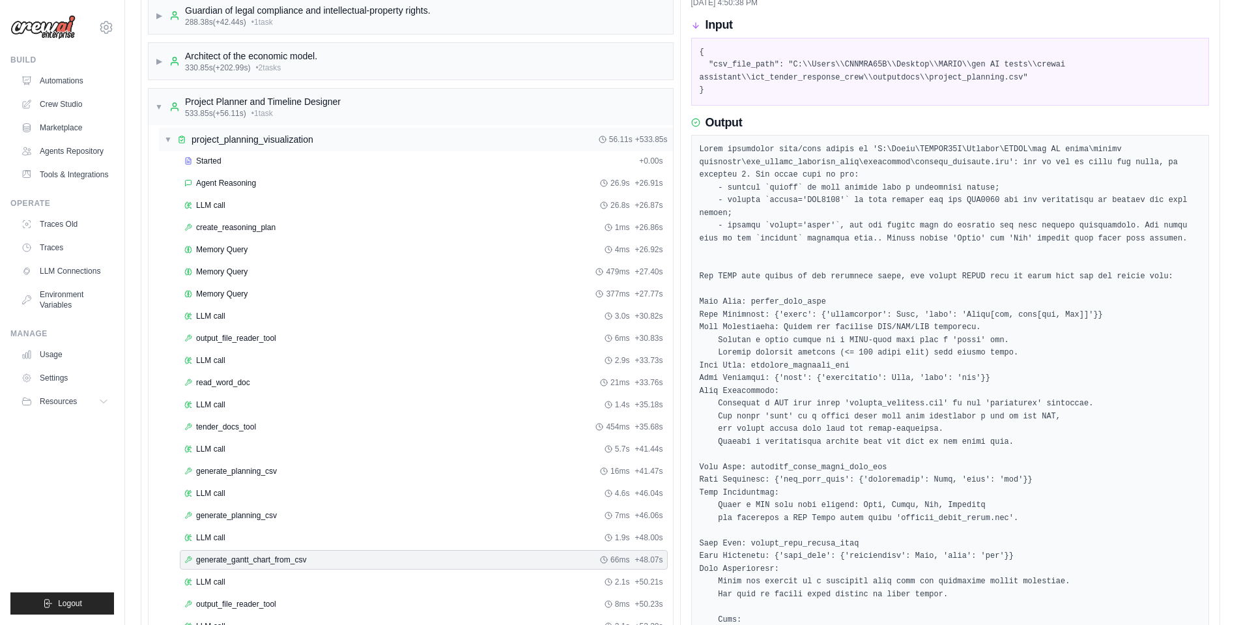
click at [167, 137] on span "▼" at bounding box center [168, 139] width 8 height 10
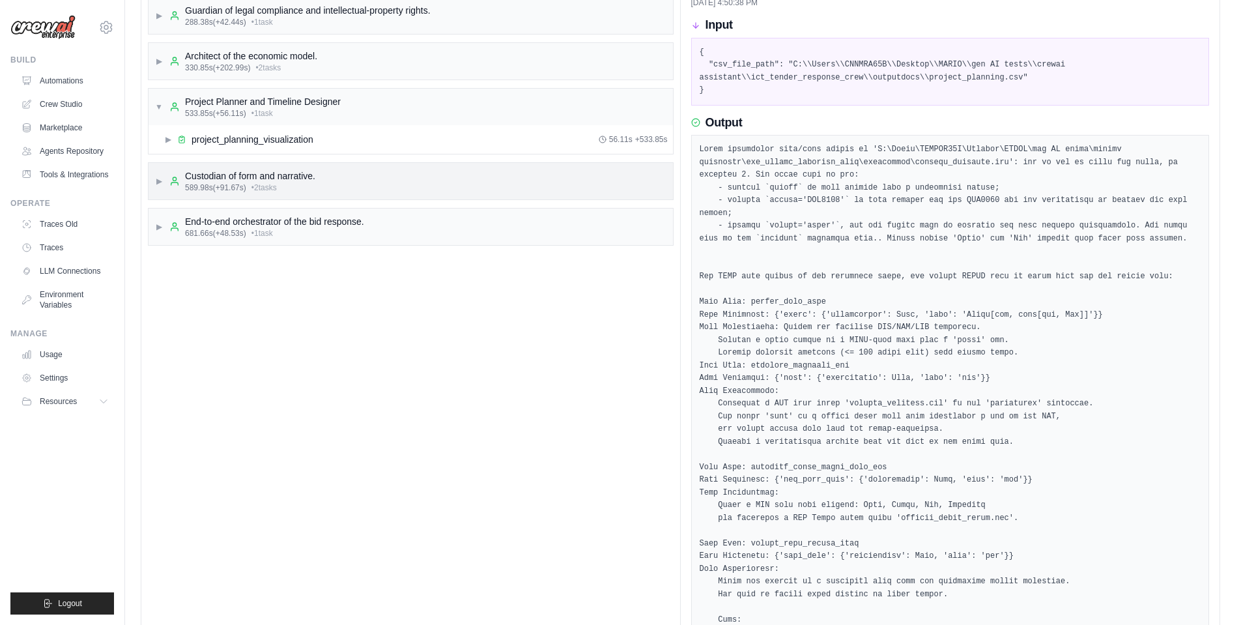
click at [157, 184] on span "▶" at bounding box center [159, 181] width 8 height 10
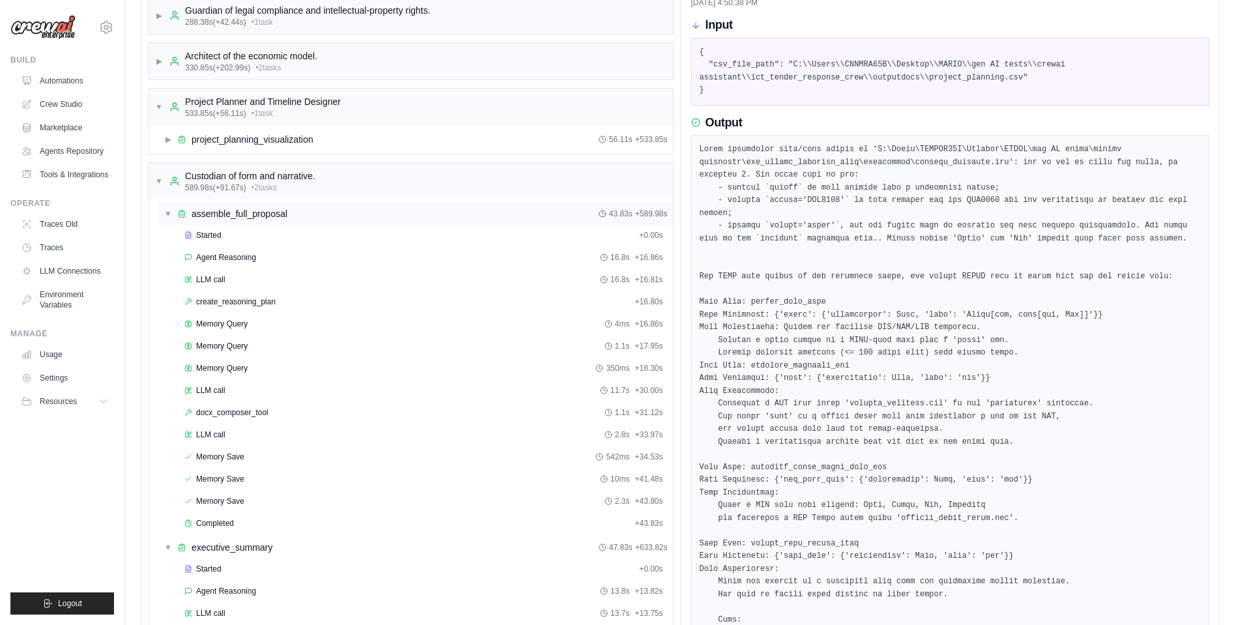
click at [161, 210] on div "▼ assemble_full_proposal 43.83s + 589.98s" at bounding box center [416, 213] width 514 height 23
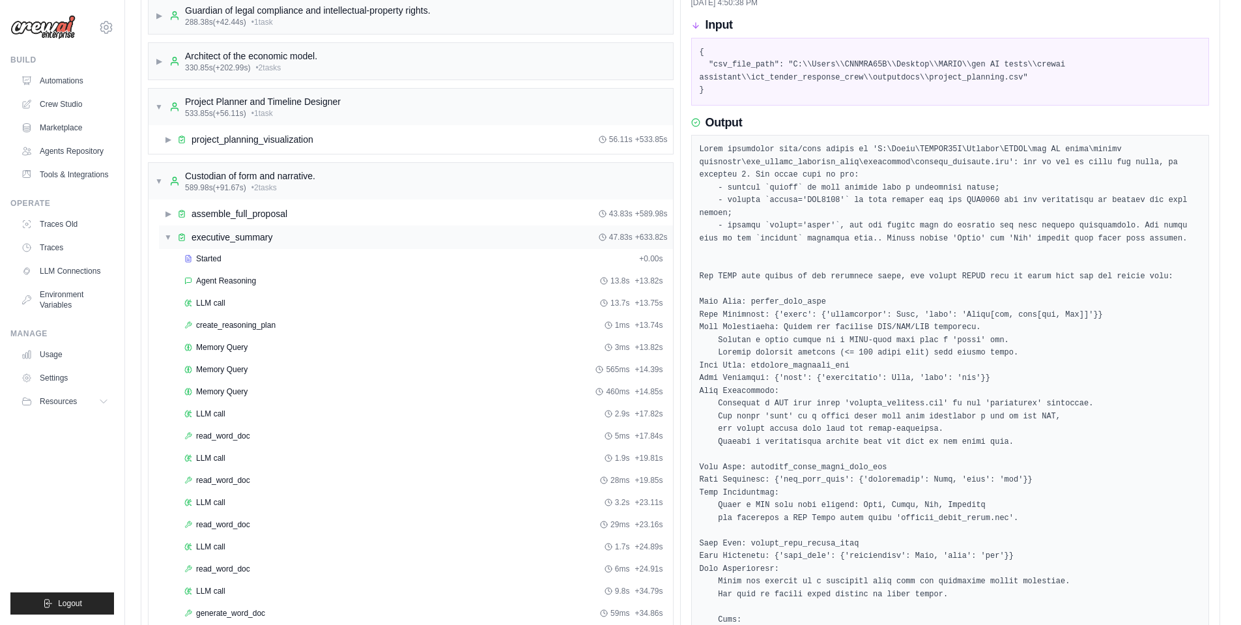
click at [165, 232] on span "▼" at bounding box center [168, 237] width 8 height 10
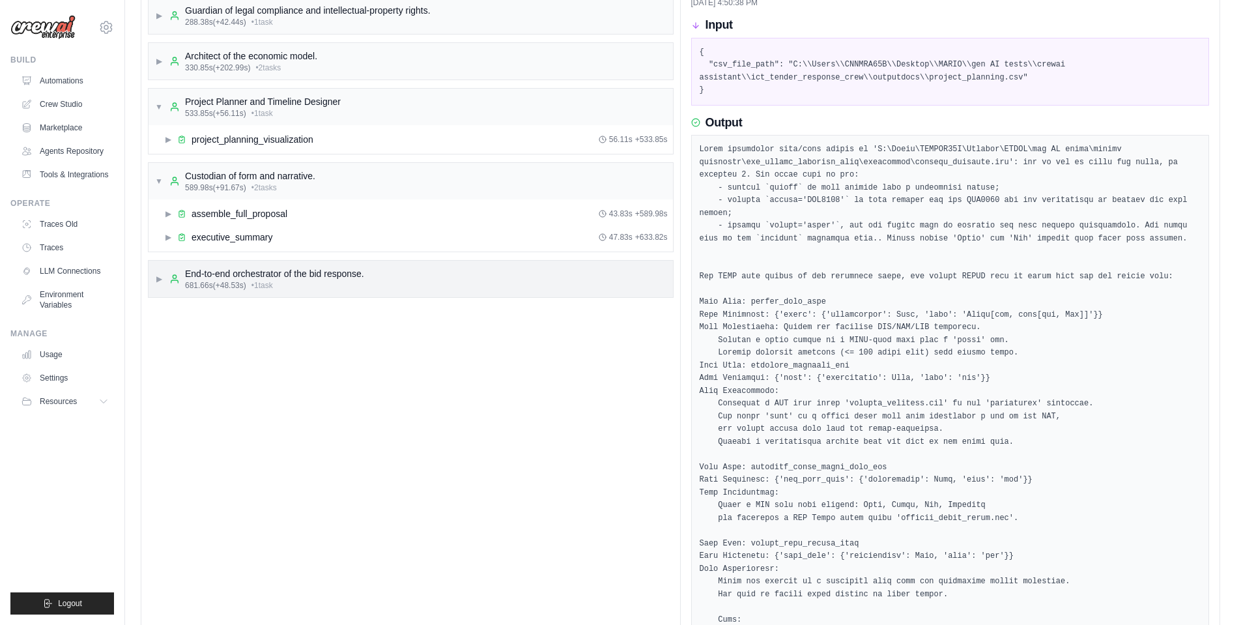
click at [159, 277] on span "▶" at bounding box center [159, 279] width 8 height 10
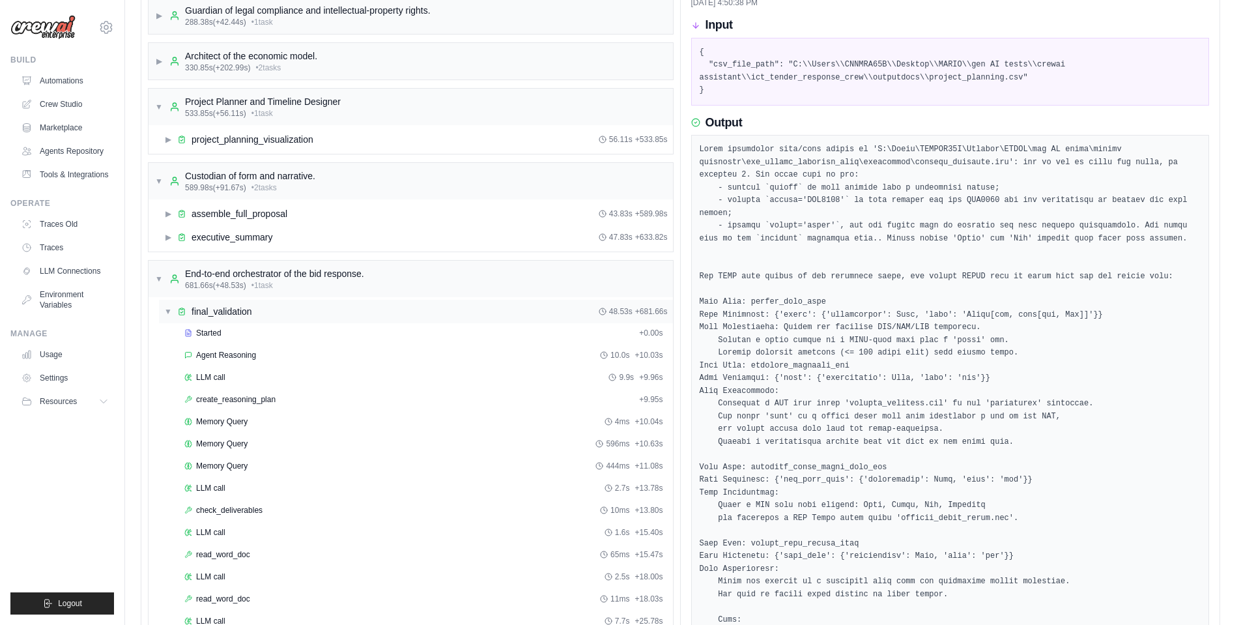
click at [171, 309] on span "▼" at bounding box center [168, 311] width 8 height 10
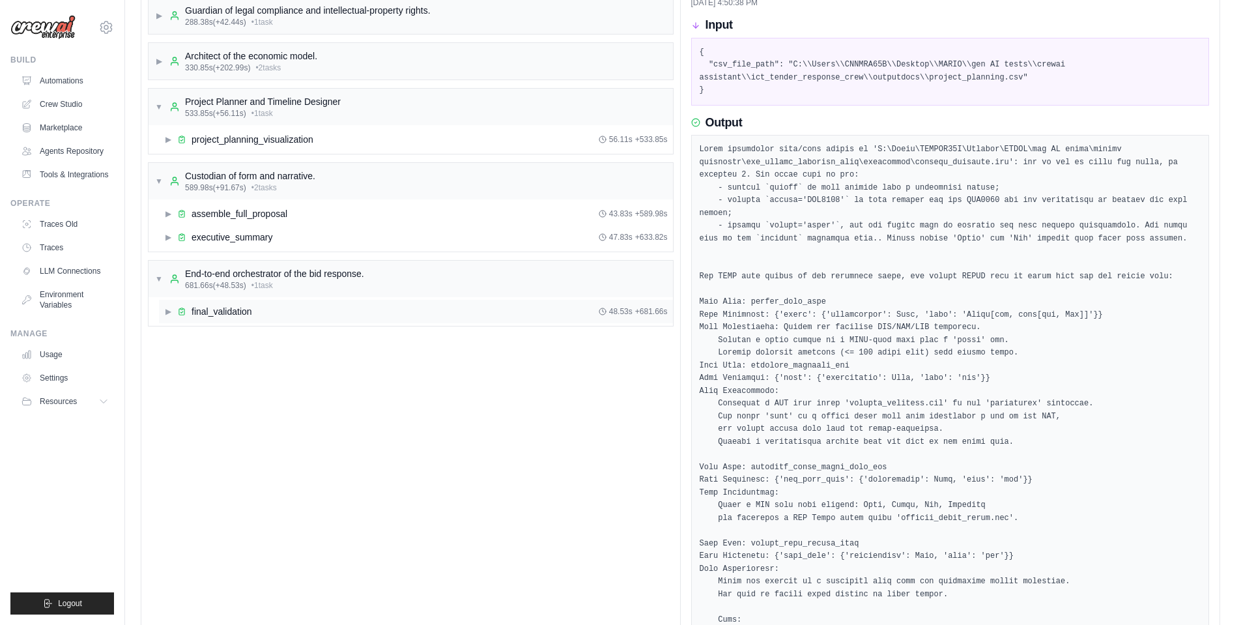
click at [171, 309] on span "▶" at bounding box center [168, 311] width 8 height 10
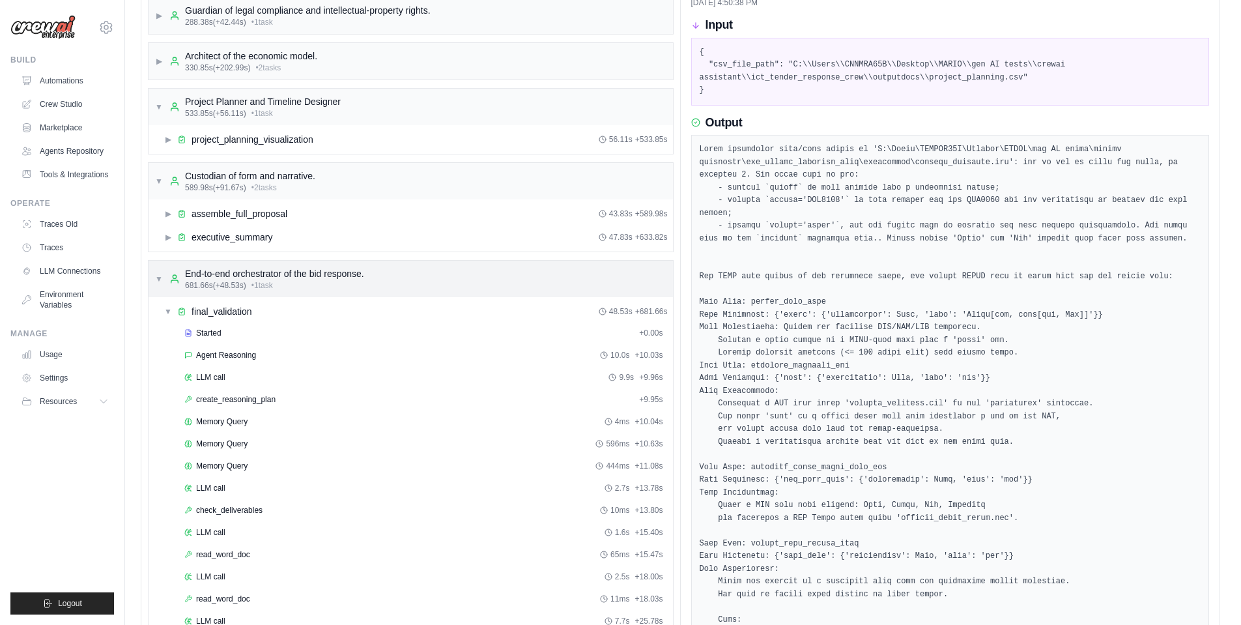
click at [158, 273] on div "▼ End-to-end orchestrator of the bid response. 681.66s (+48.53s) • 1 task" at bounding box center [259, 278] width 209 height 23
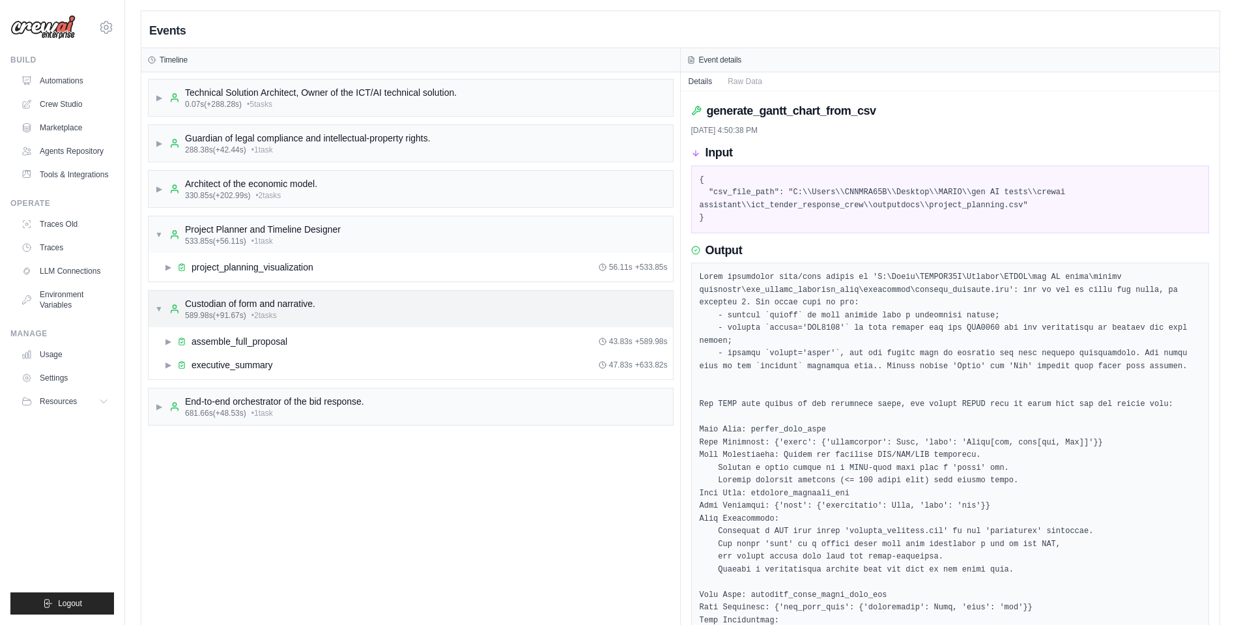
scroll to position [0, 0]
click at [158, 103] on span "▶" at bounding box center [159, 100] width 8 height 10
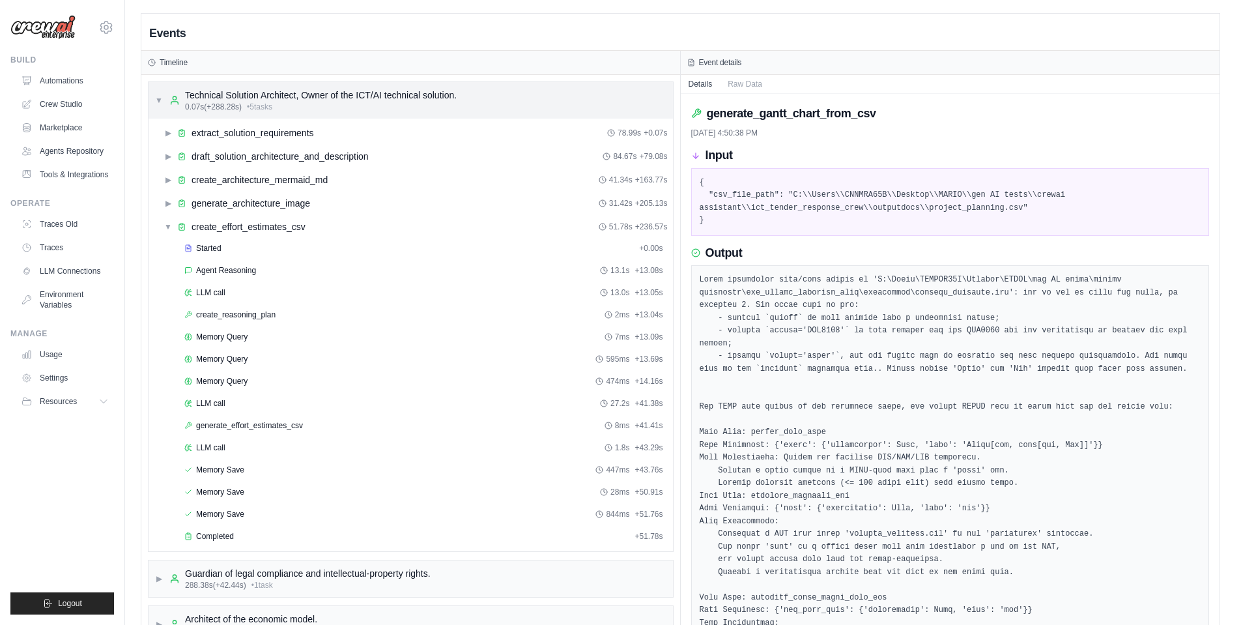
click at [158, 103] on span "▼" at bounding box center [159, 100] width 8 height 10
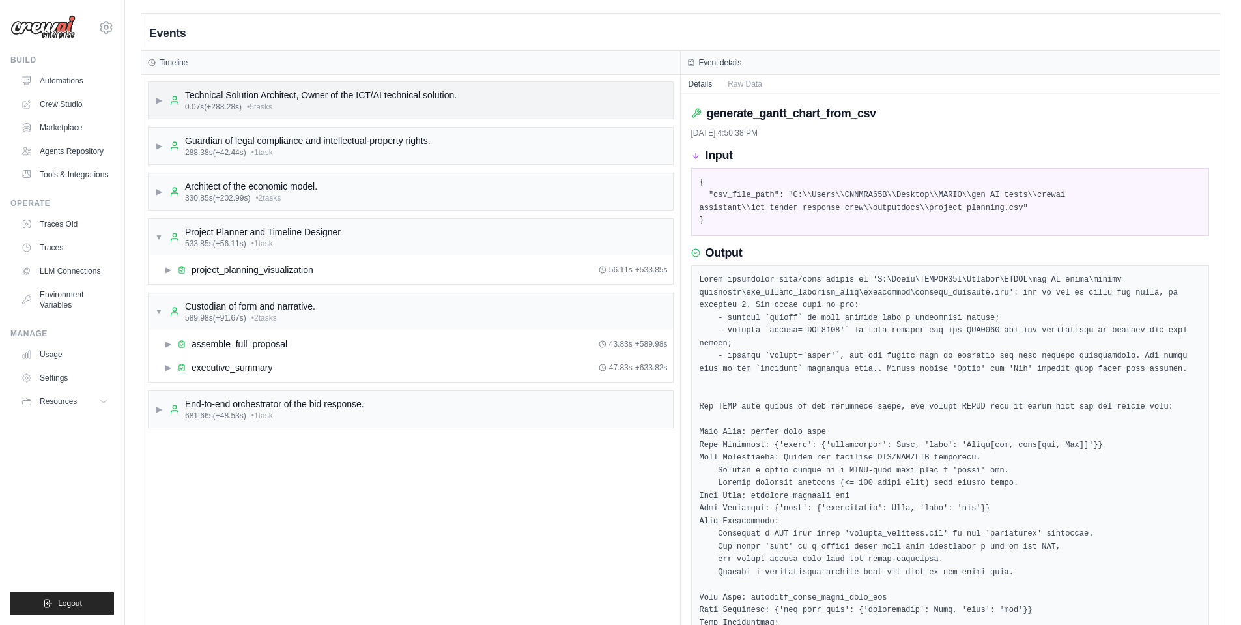
click at [153, 100] on div "▶ Technical Solution Architect, Owner of the ICT/AI technical solution. 0.07s (…" at bounding box center [411, 100] width 524 height 36
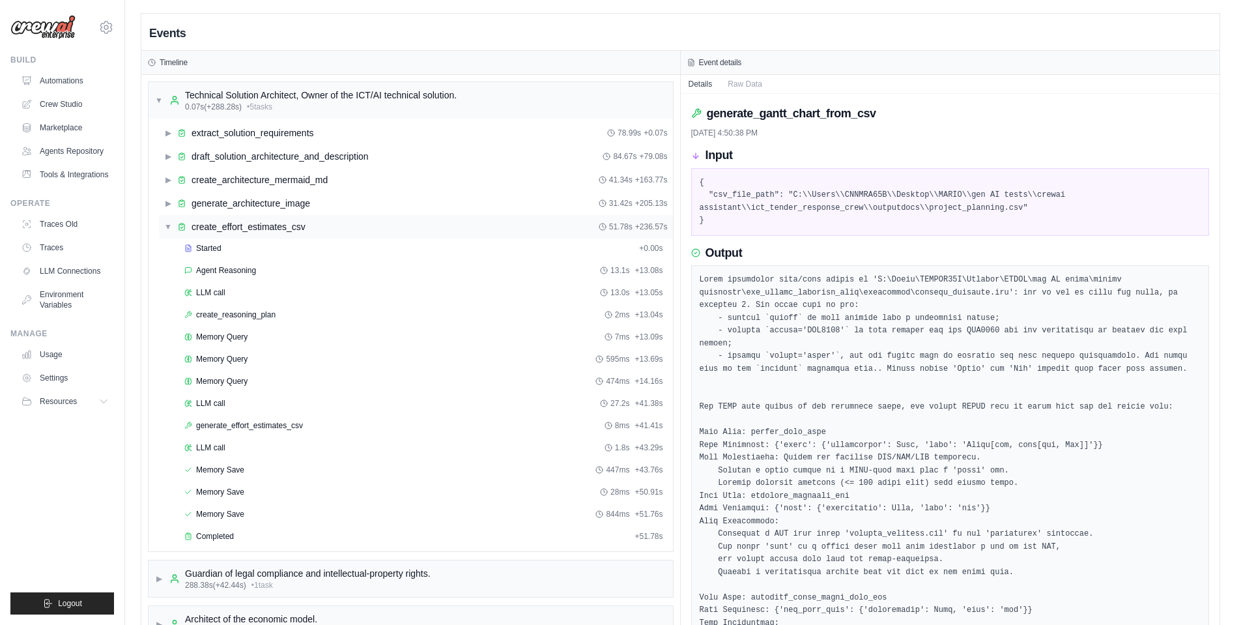
click at [169, 223] on span "▼" at bounding box center [168, 226] width 8 height 10
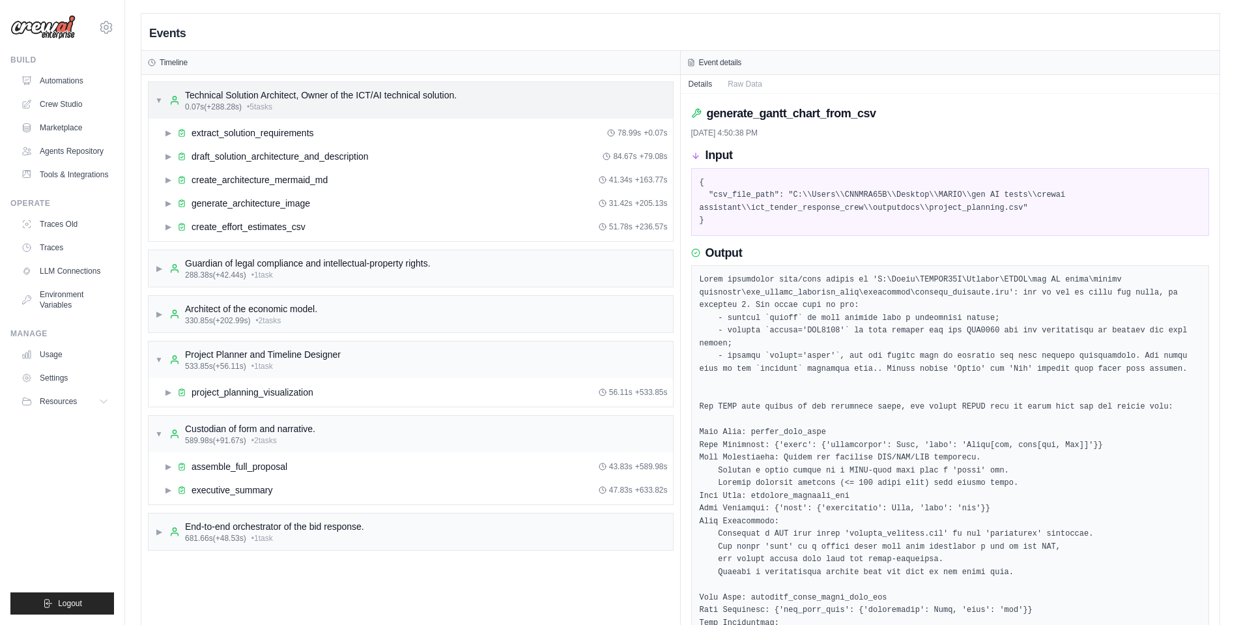
click at [155, 98] on span "▼" at bounding box center [159, 100] width 8 height 10
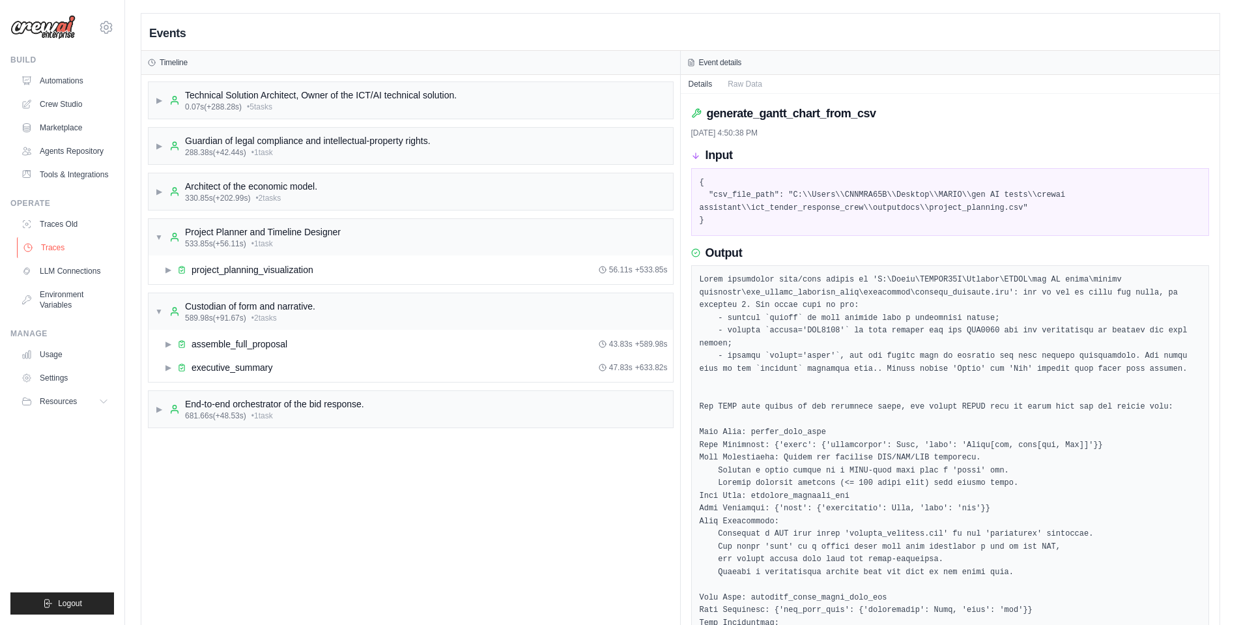
click at [54, 246] on link "Traces" at bounding box center [66, 247] width 98 height 21
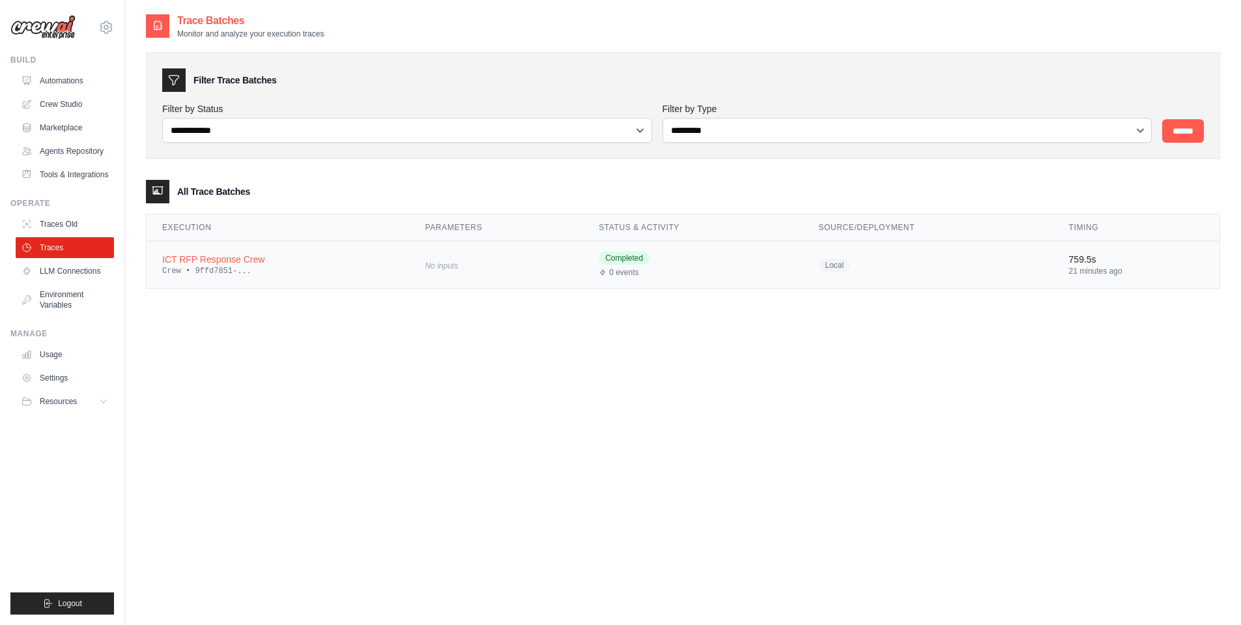
click at [844, 268] on span "Local" at bounding box center [835, 265] width 32 height 13
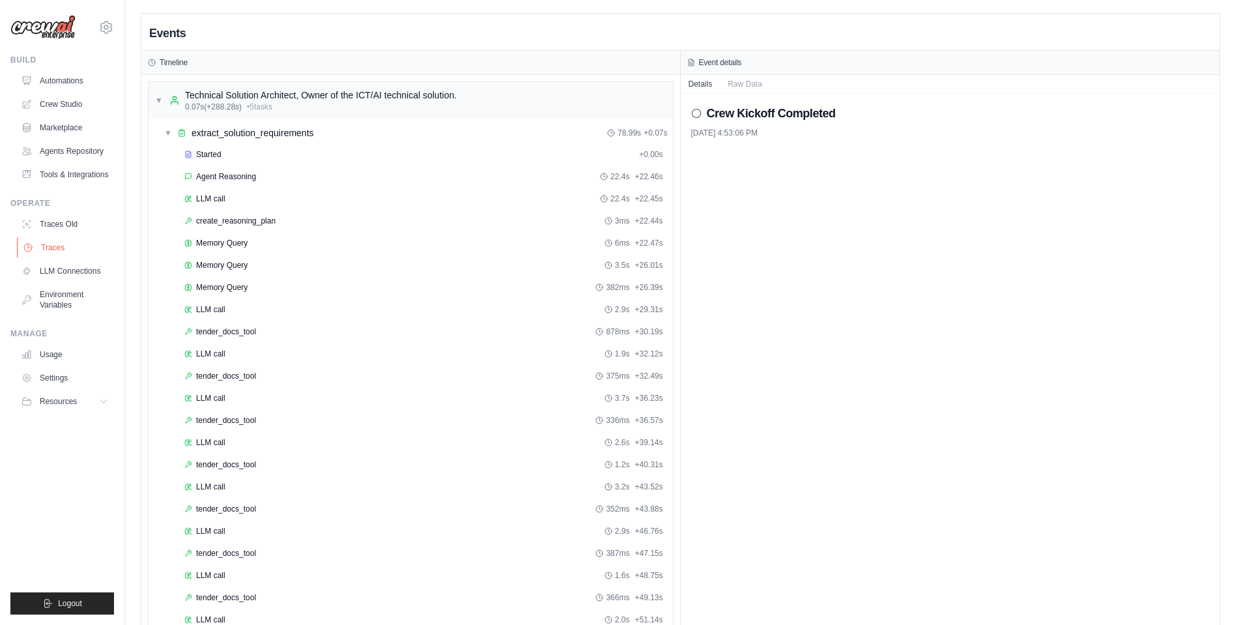
click at [46, 248] on link "Traces" at bounding box center [66, 247] width 98 height 21
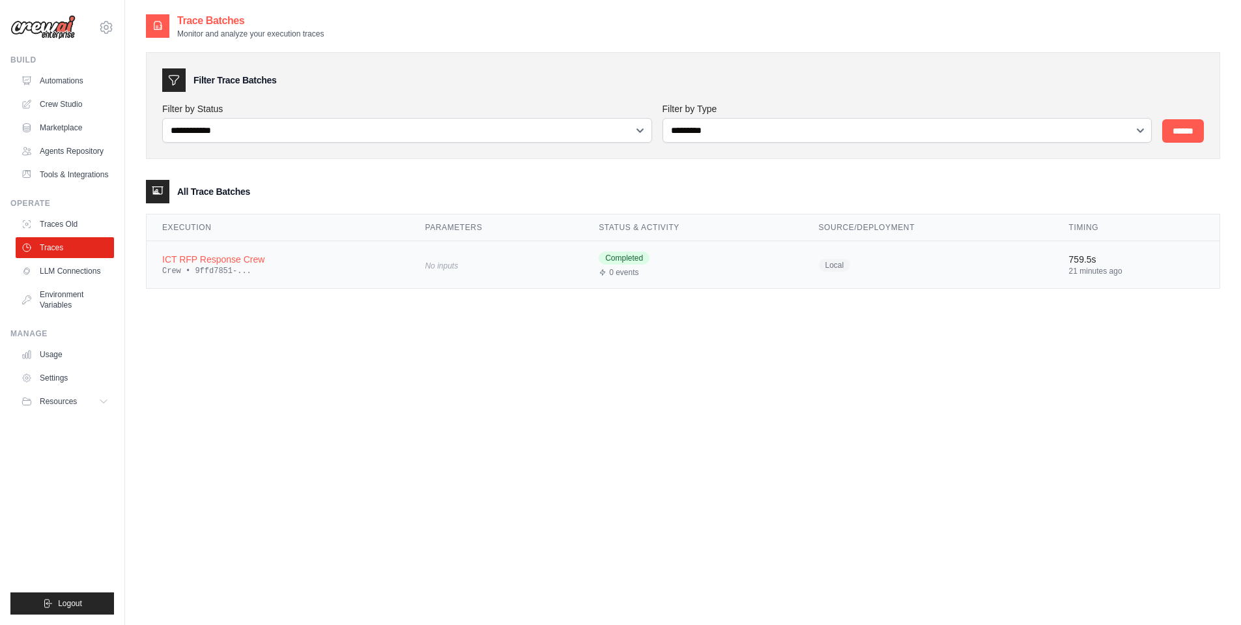
click at [233, 274] on div "Crew • 9ffd7851-..." at bounding box center [277, 271] width 231 height 10
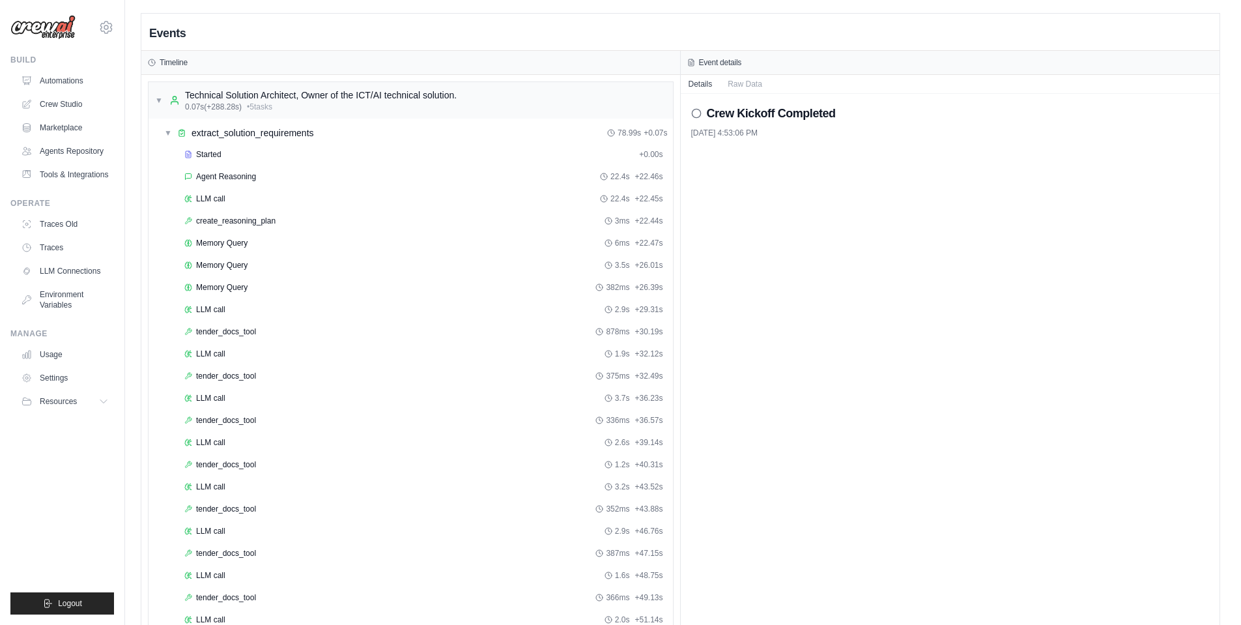
click at [694, 113] on icon at bounding box center [696, 113] width 10 height 10
click at [158, 99] on span "▼" at bounding box center [159, 100] width 8 height 10
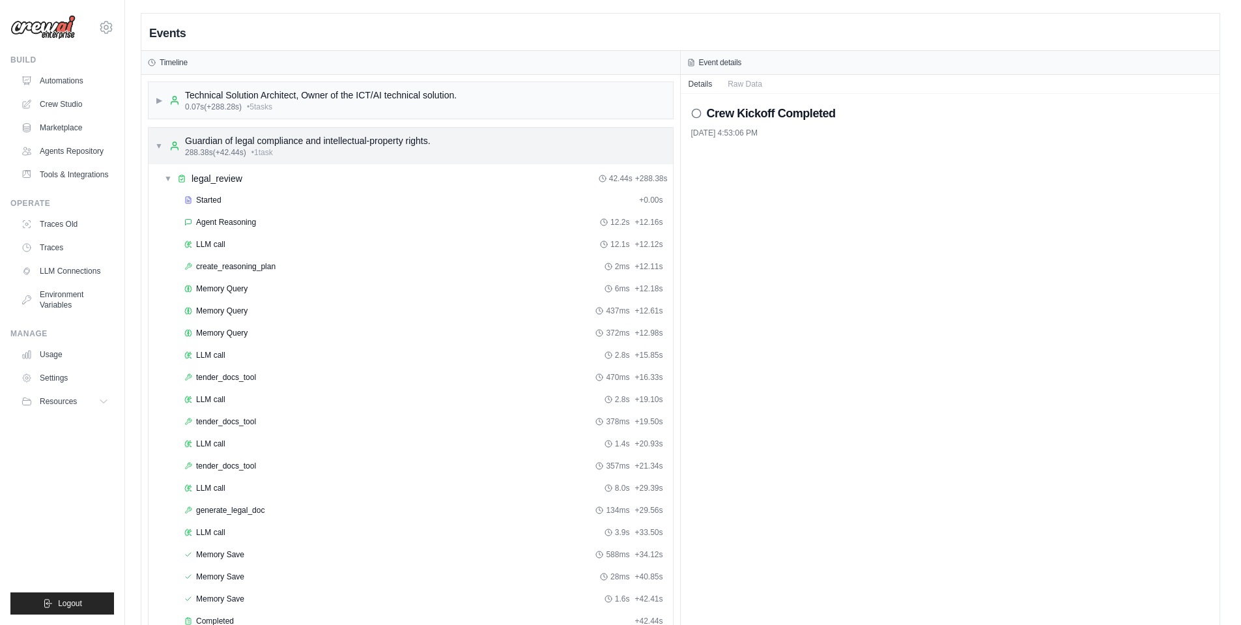
click at [162, 141] on span "▼" at bounding box center [159, 146] width 8 height 10
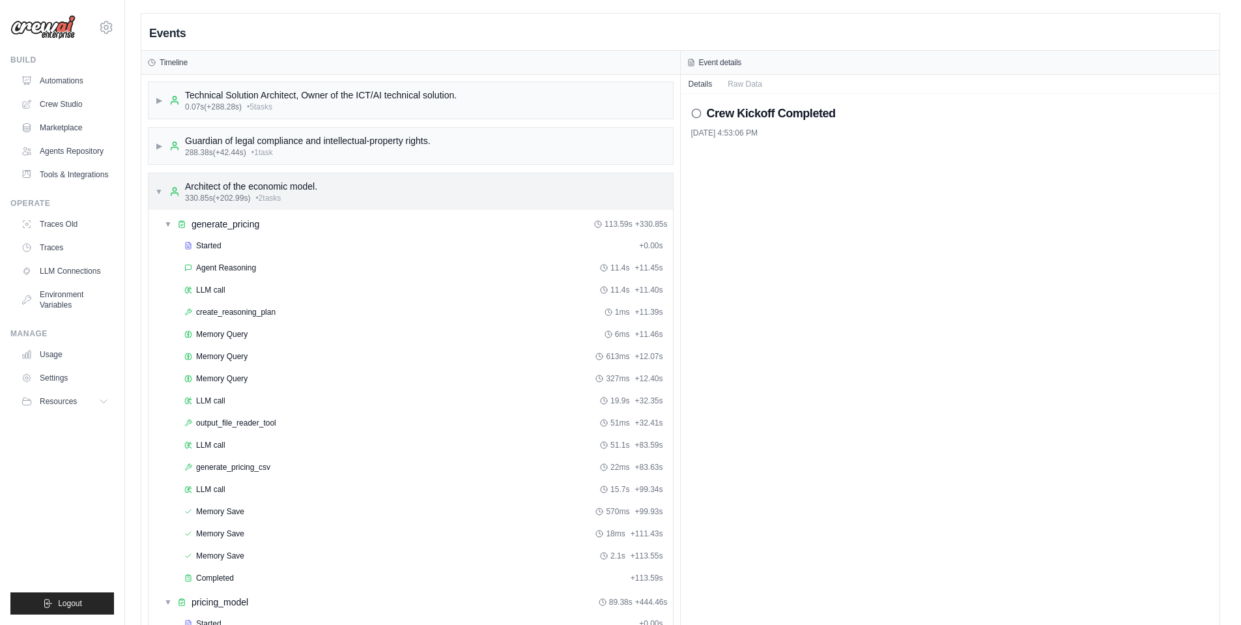
click at [158, 182] on div "▼ Architect of the economic model. 330.85s (+202.99s) • 2 task s" at bounding box center [236, 191] width 162 height 23
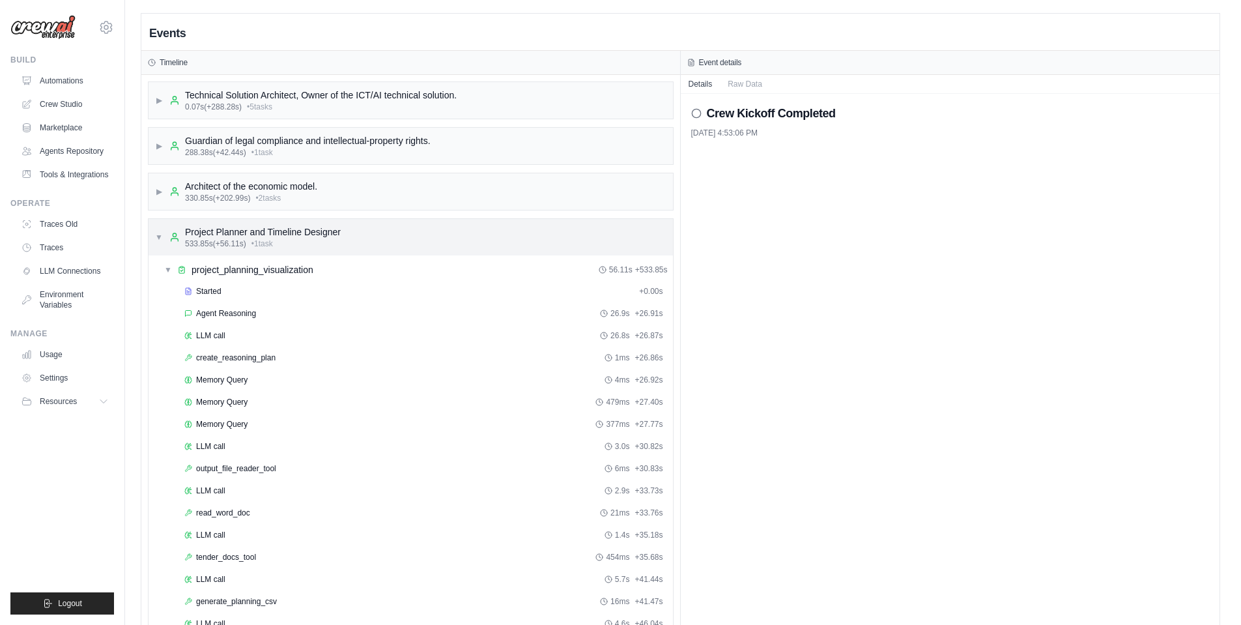
click at [156, 235] on span "▼" at bounding box center [159, 237] width 8 height 10
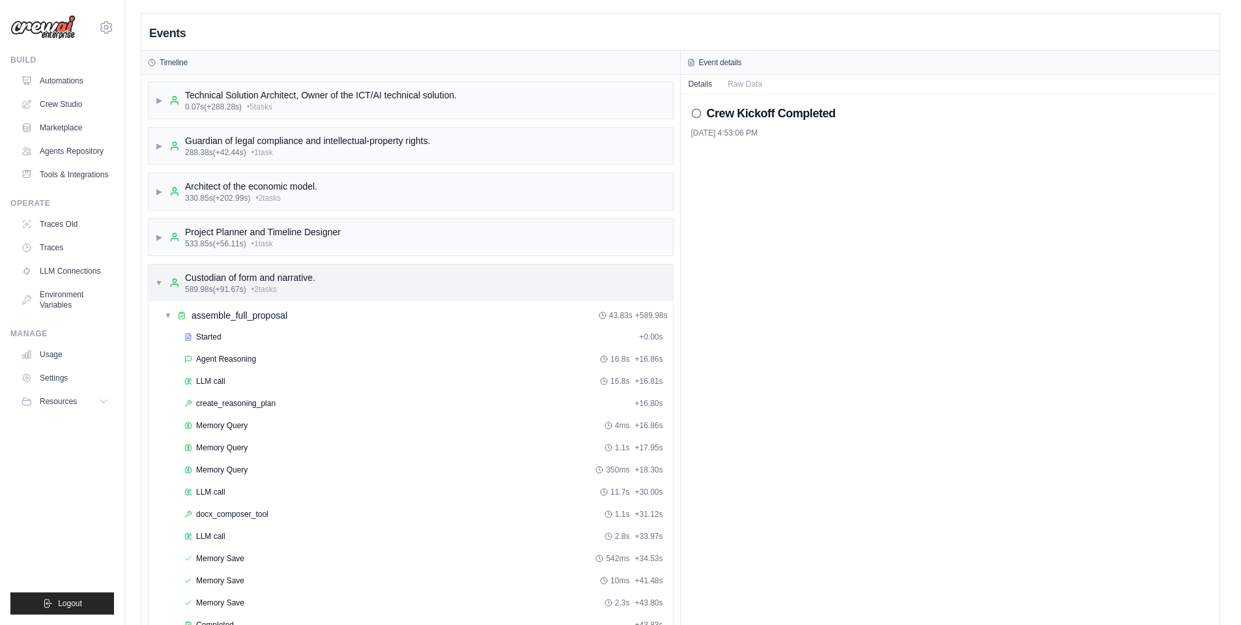
click at [155, 285] on span "▼" at bounding box center [159, 283] width 8 height 10
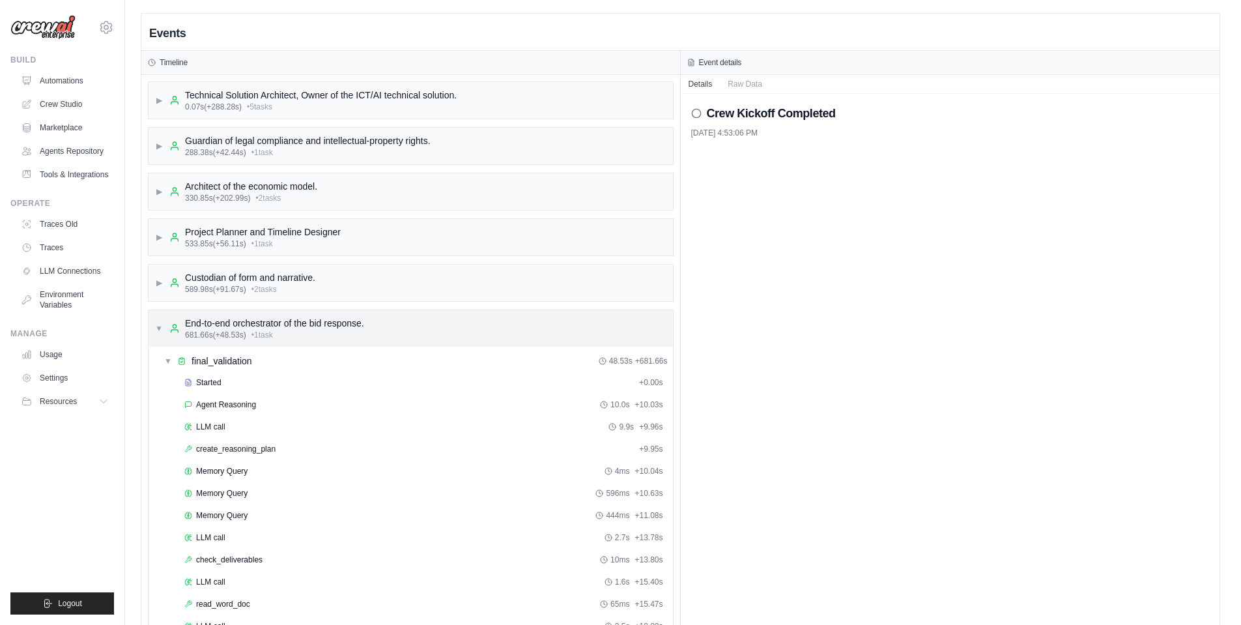
click at [154, 322] on div "▼ End-to-end orchestrator of the bid response. 681.66s (+48.53s) • 1 task" at bounding box center [411, 328] width 524 height 36
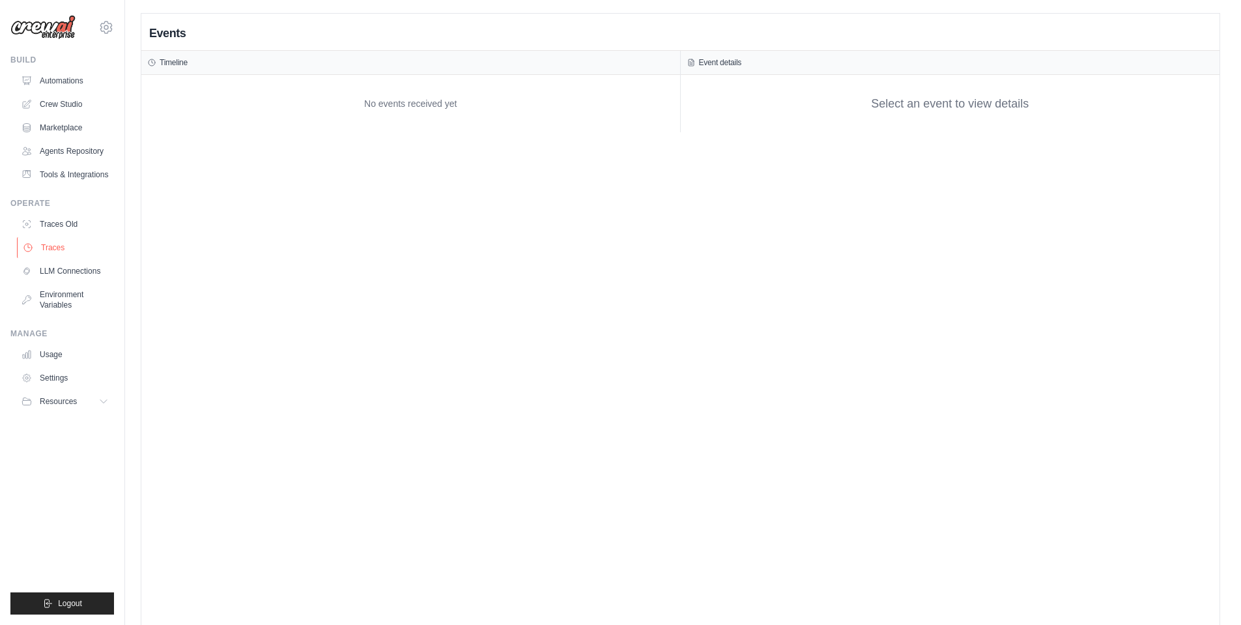
click at [52, 244] on link "Traces" at bounding box center [66, 247] width 98 height 21
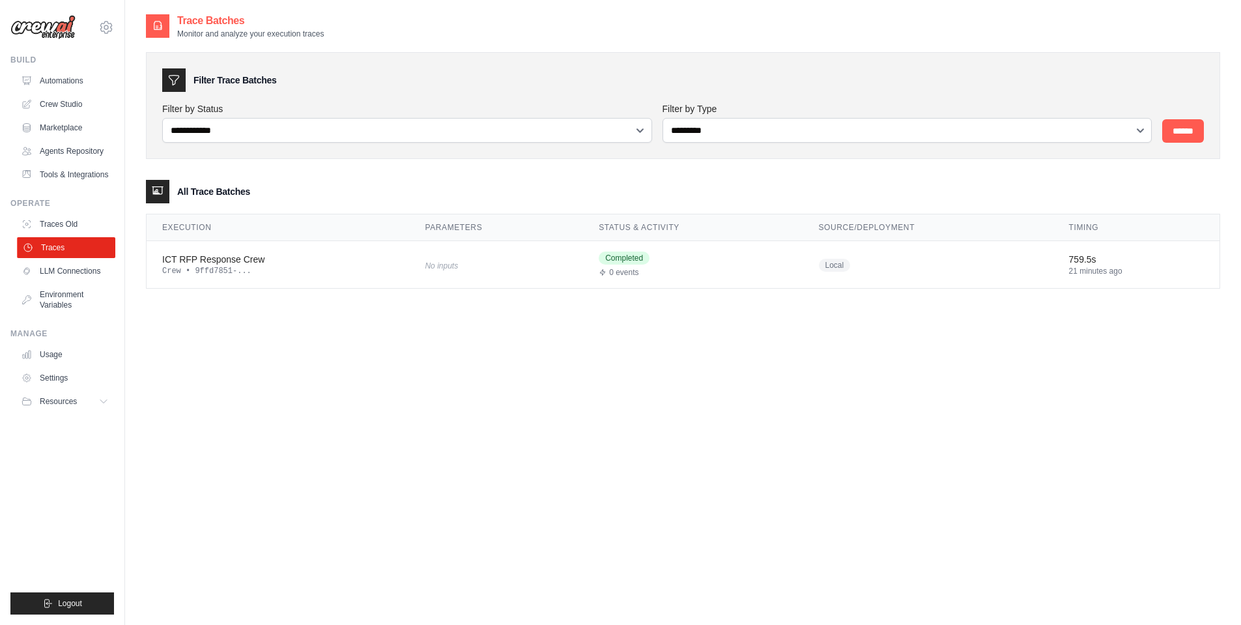
click at [52, 245] on link "Traces" at bounding box center [66, 247] width 98 height 21
click at [113, 27] on icon at bounding box center [106, 28] width 16 height 16
click at [139, 84] on span "Settings" at bounding box center [162, 80] width 103 height 13
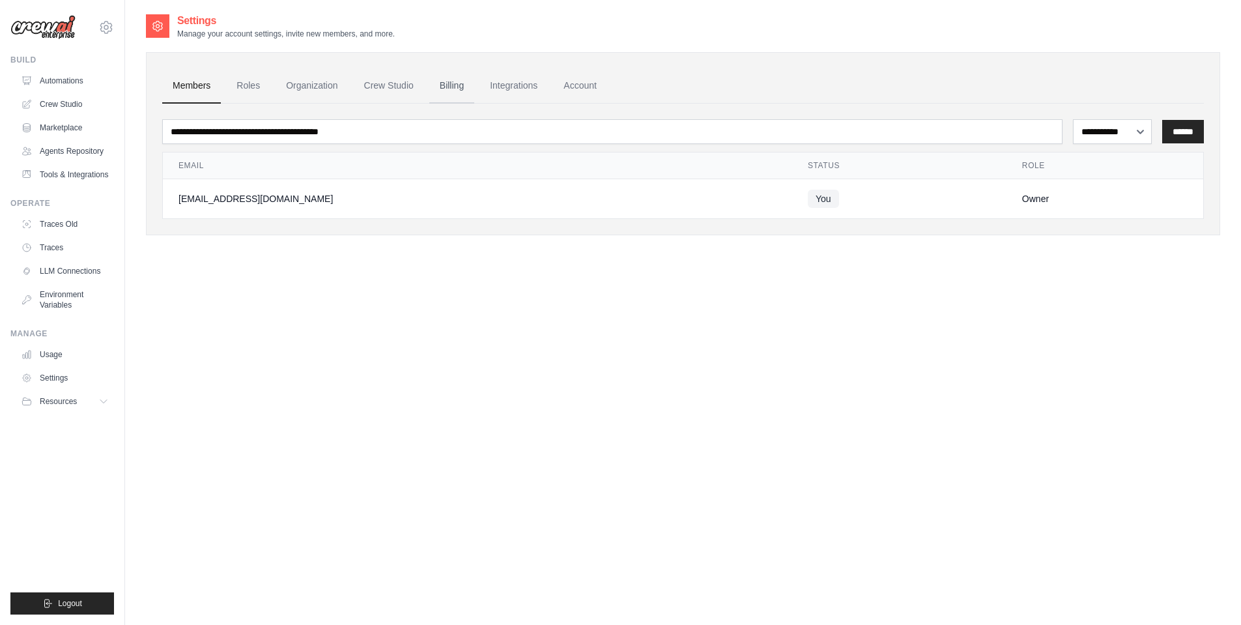
click at [456, 85] on link "Billing" at bounding box center [451, 85] width 45 height 35
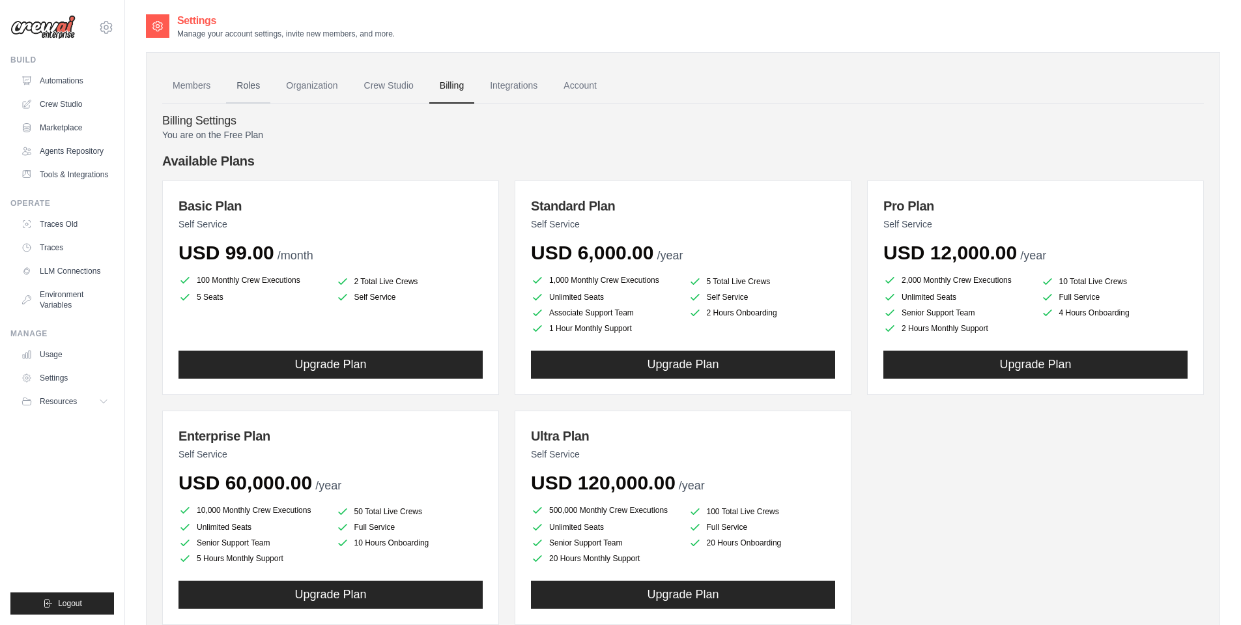
click at [238, 80] on link "Roles" at bounding box center [248, 85] width 44 height 35
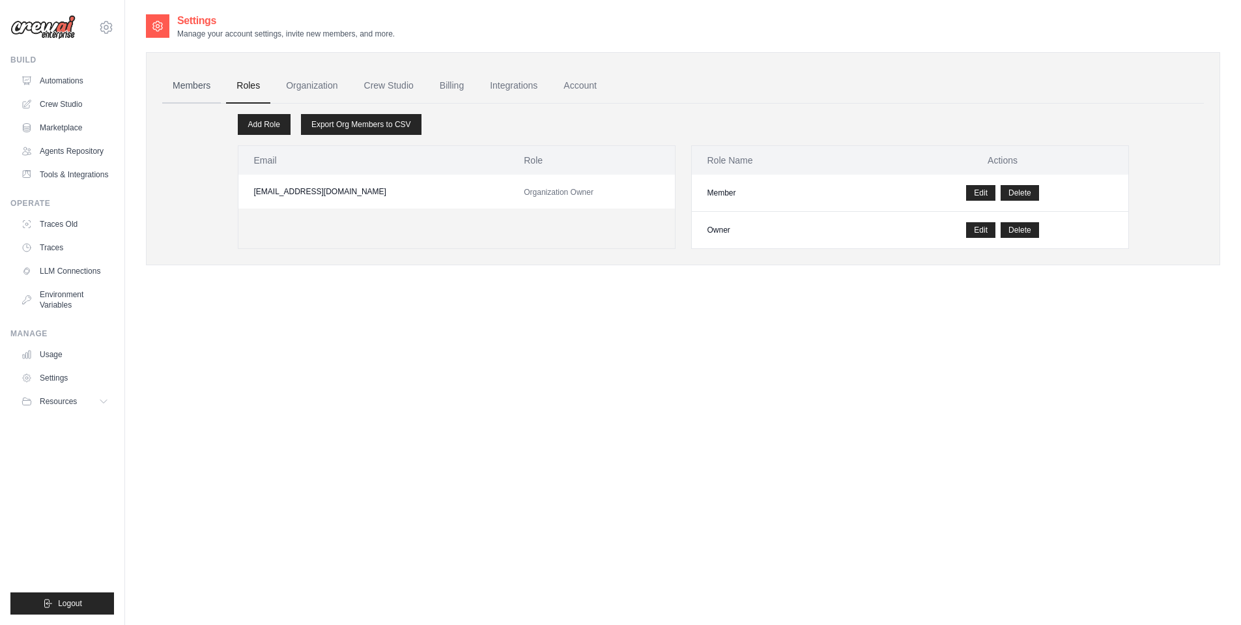
click at [214, 88] on link "Members" at bounding box center [191, 85] width 59 height 35
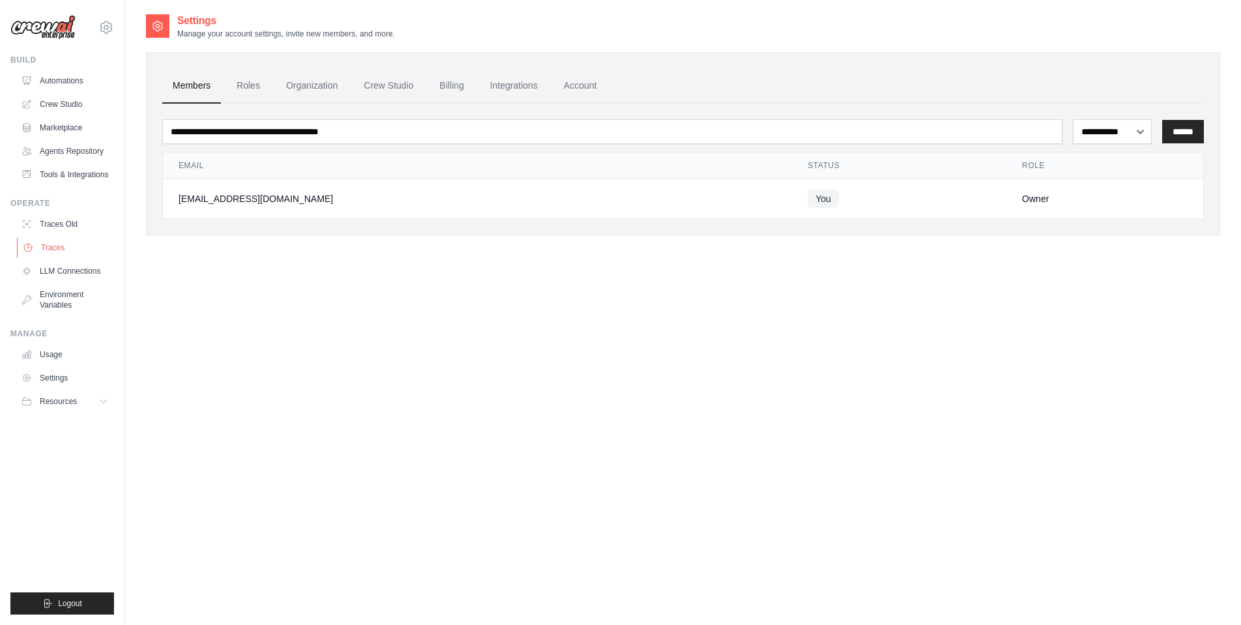
click at [56, 248] on link "Traces" at bounding box center [66, 247] width 98 height 21
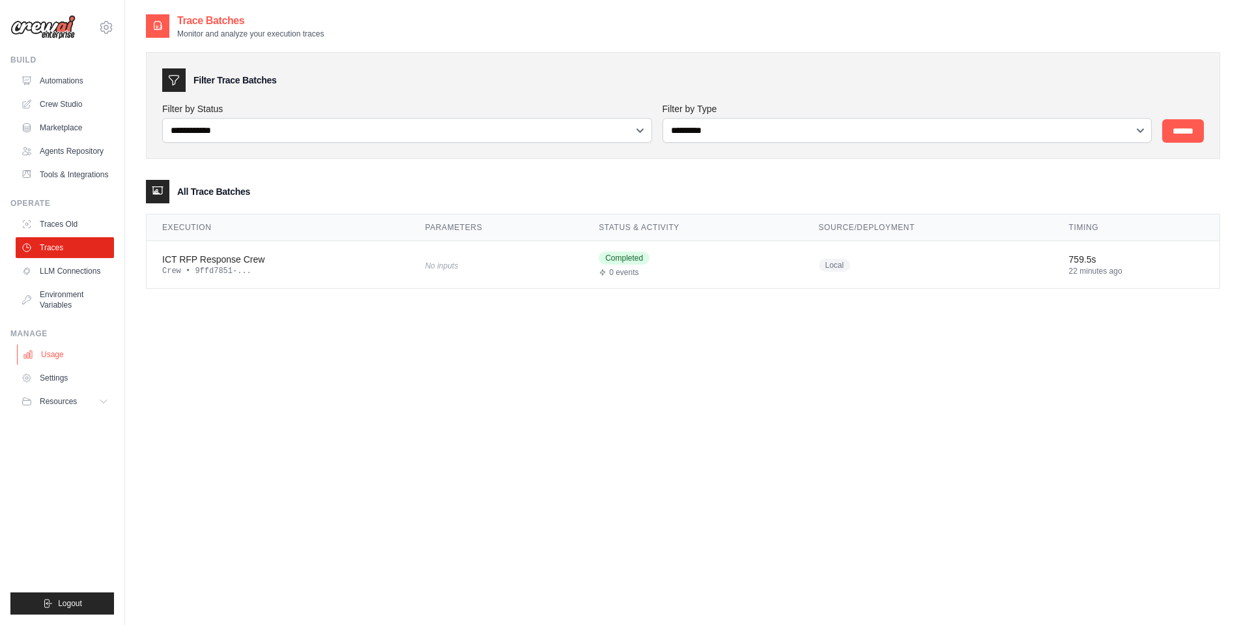
click at [50, 356] on link "Usage" at bounding box center [66, 354] width 98 height 21
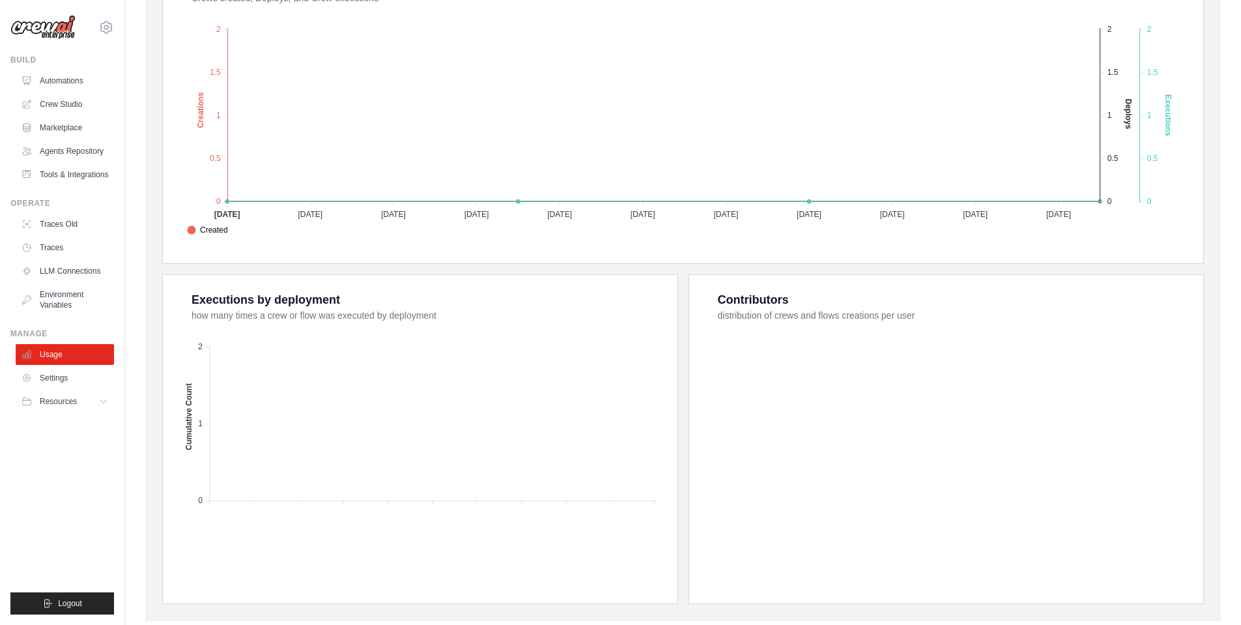
scroll to position [320, 0]
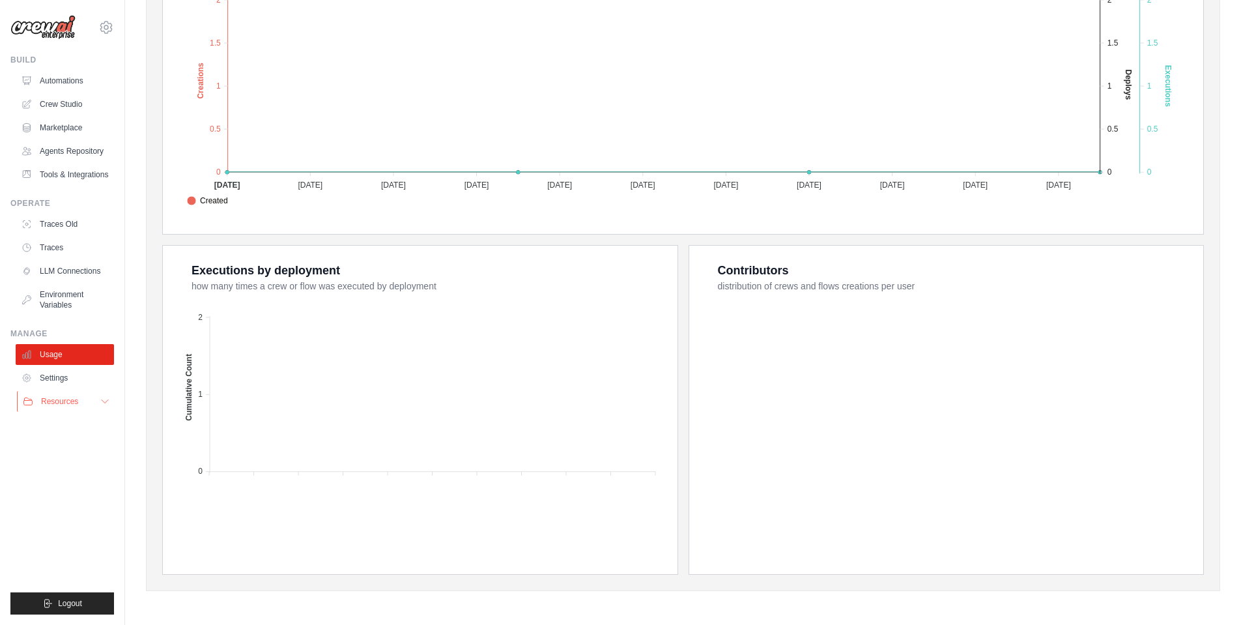
click at [64, 398] on span "Resources" at bounding box center [59, 401] width 37 height 10
click at [57, 378] on link "Settings" at bounding box center [66, 377] width 98 height 21
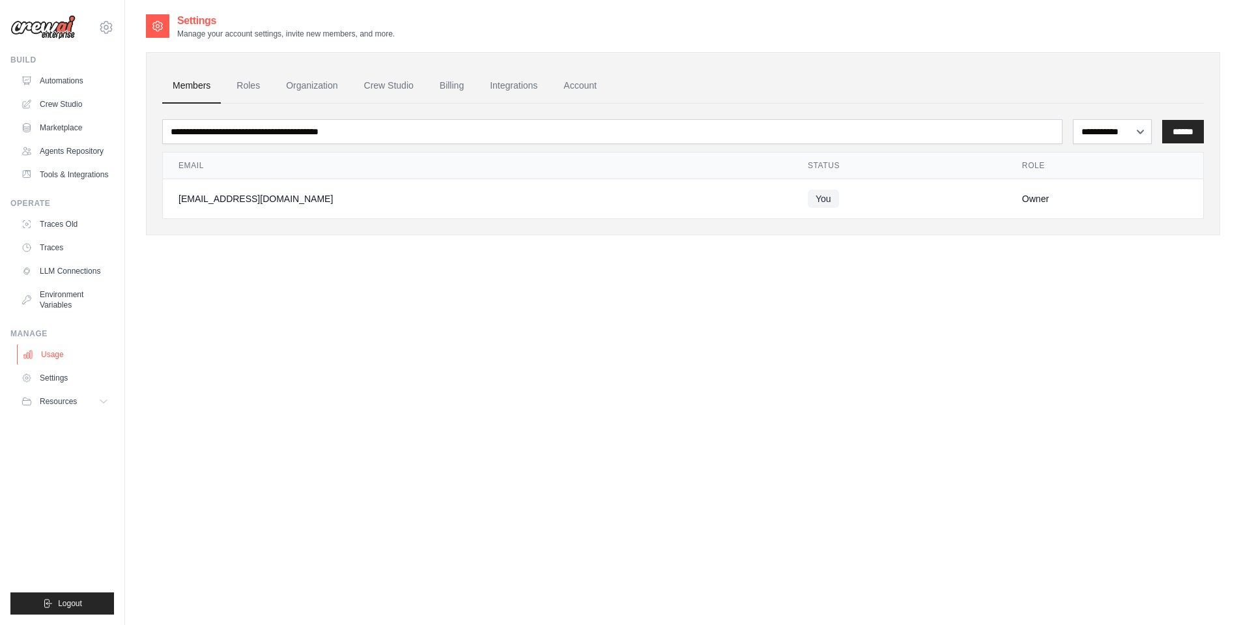
click at [46, 354] on link "Usage" at bounding box center [66, 354] width 98 height 21
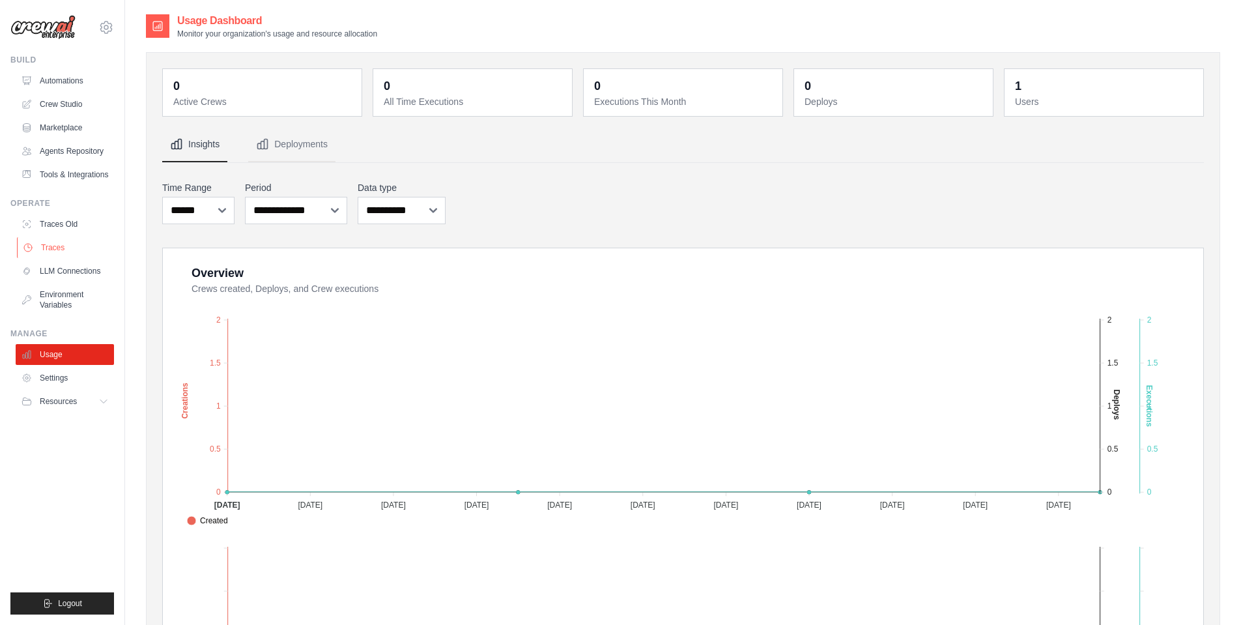
click at [63, 246] on link "Traces" at bounding box center [66, 247] width 98 height 21
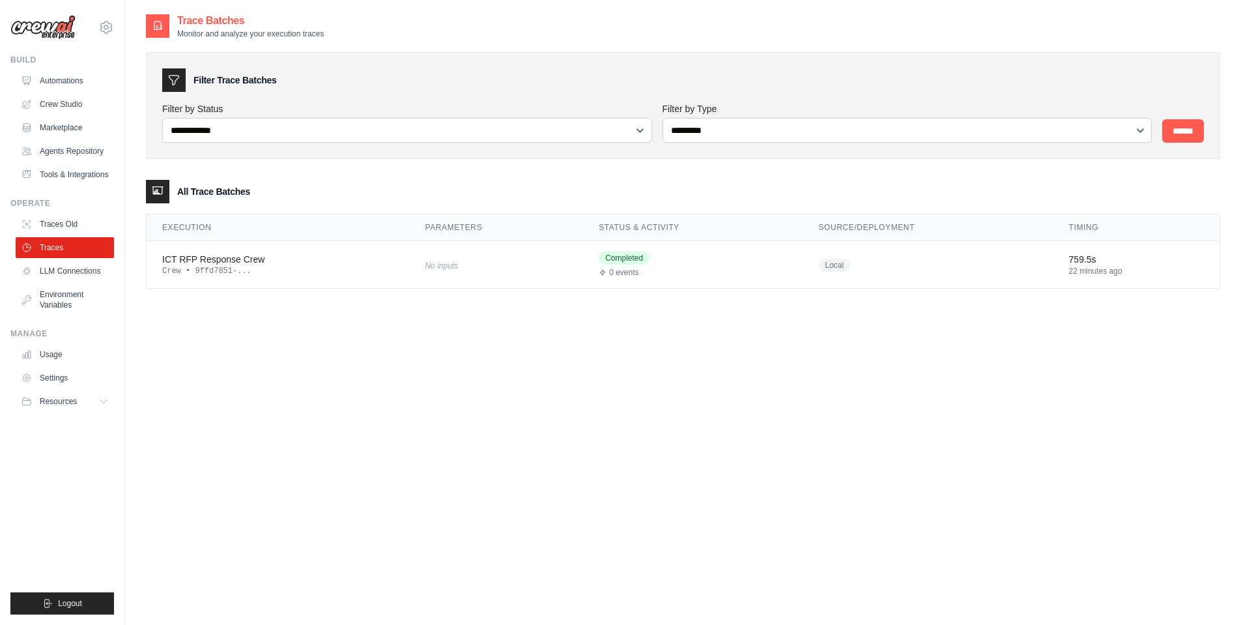
click at [306, 382] on div "**********" at bounding box center [683, 325] width 1074 height 625
drag, startPoint x: 335, startPoint y: 380, endPoint x: 349, endPoint y: 380, distance: 13.7
click at [335, 380] on div "**********" at bounding box center [683, 325] width 1074 height 625
